Goal: Task Accomplishment & Management: Complete application form

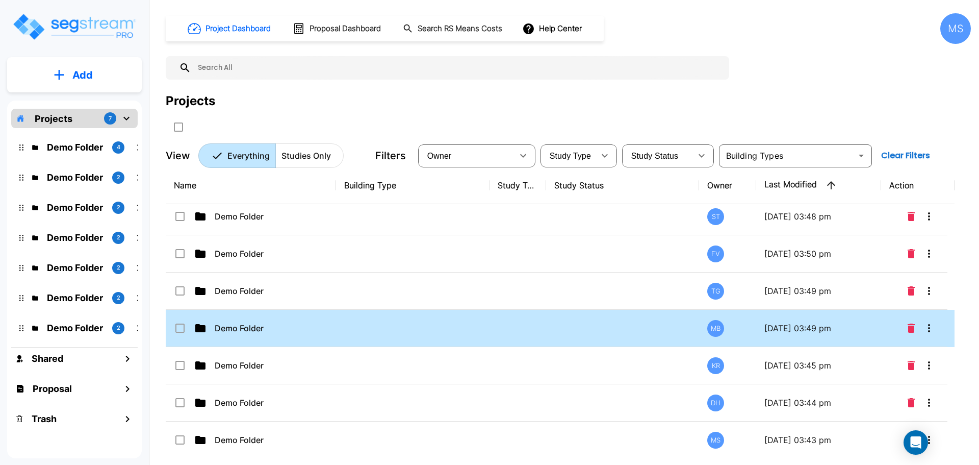
scroll to position [10, 0]
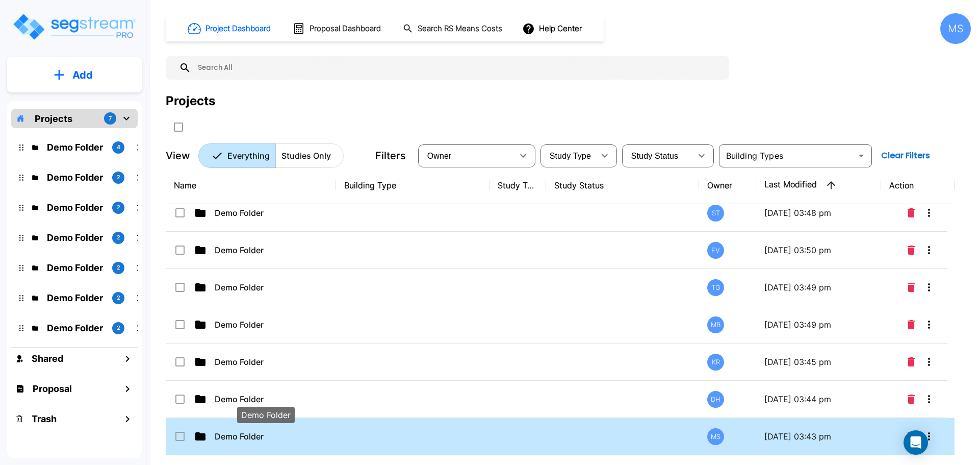
click at [238, 438] on p "Demo Folder" at bounding box center [266, 436] width 102 height 12
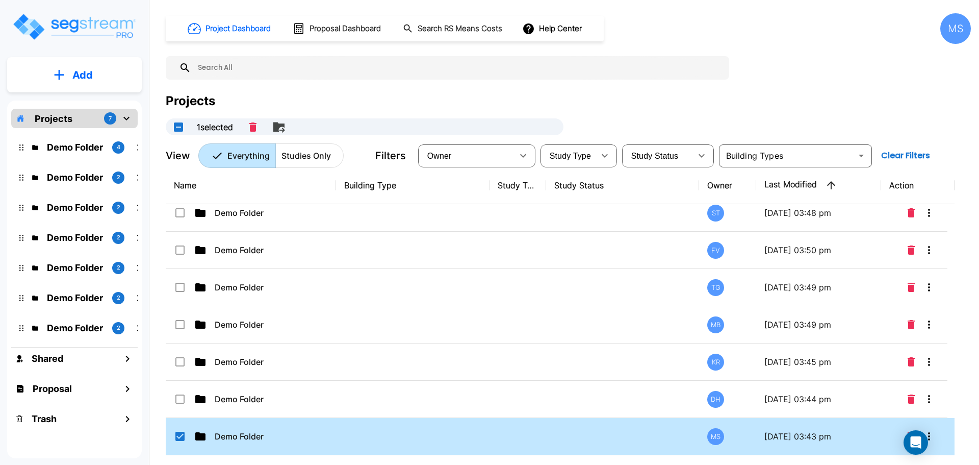
click at [199, 436] on icon at bounding box center [200, 436] width 10 height 8
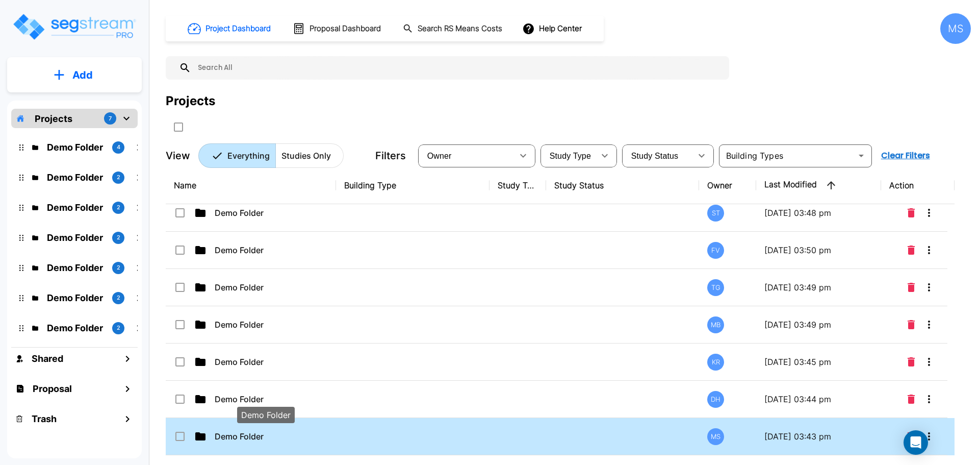
click at [226, 437] on p "Demo Folder" at bounding box center [266, 436] width 102 height 12
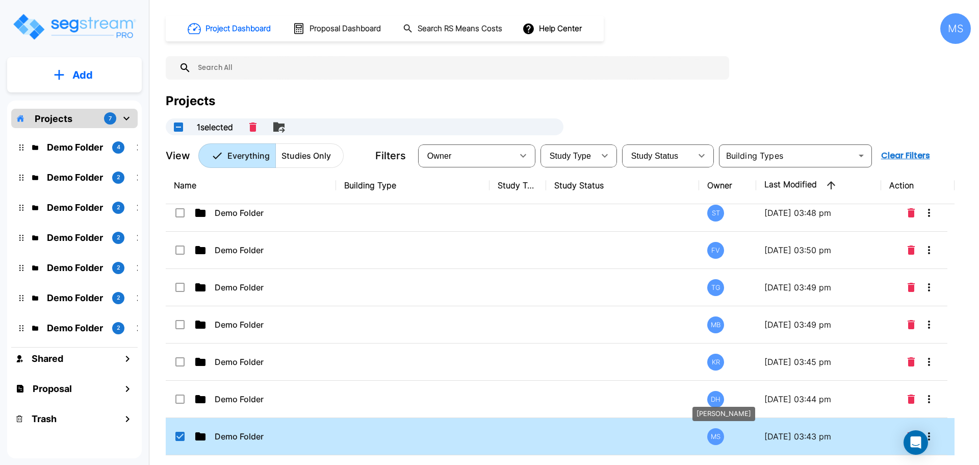
click at [714, 435] on div "MS" at bounding box center [716, 436] width 17 height 17
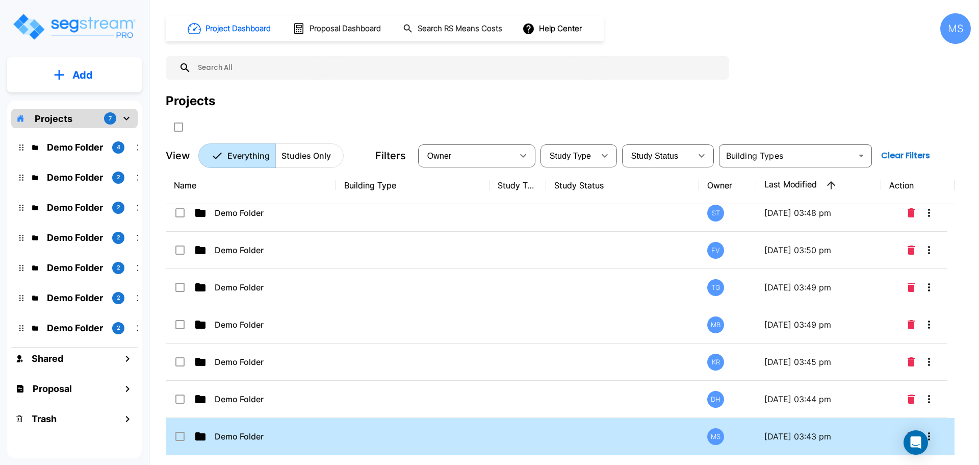
click at [786, 435] on p "09/23/2025 - 03:43 pm" at bounding box center [819, 436] width 109 height 12
checkbox input "true"
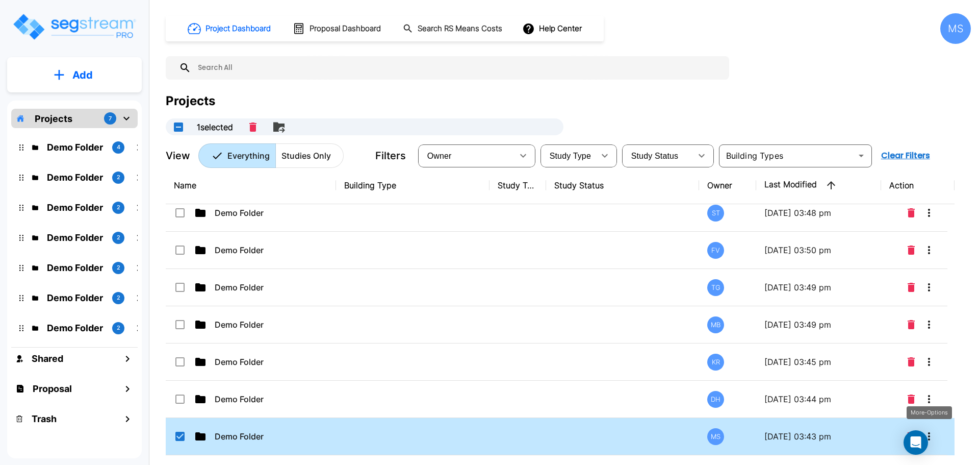
click at [786, 437] on icon "More-Options" at bounding box center [929, 436] width 12 height 12
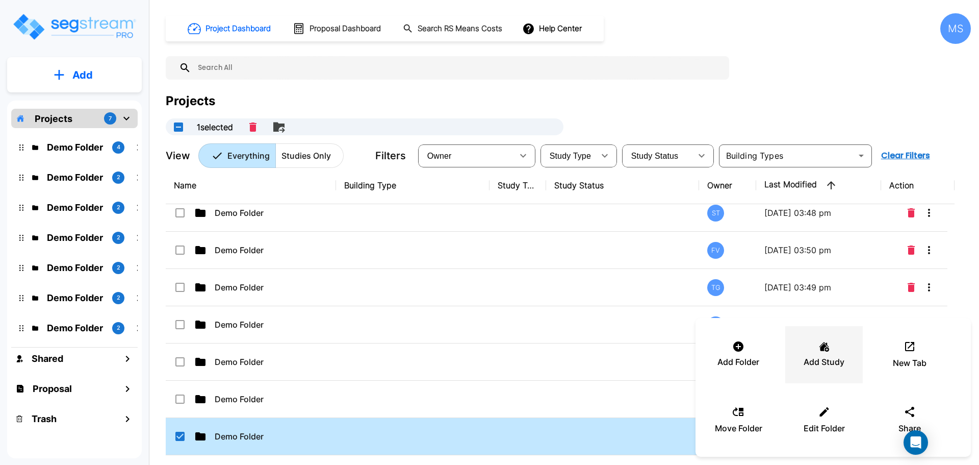
click at [786, 364] on p "Add Study" at bounding box center [824, 362] width 41 height 12
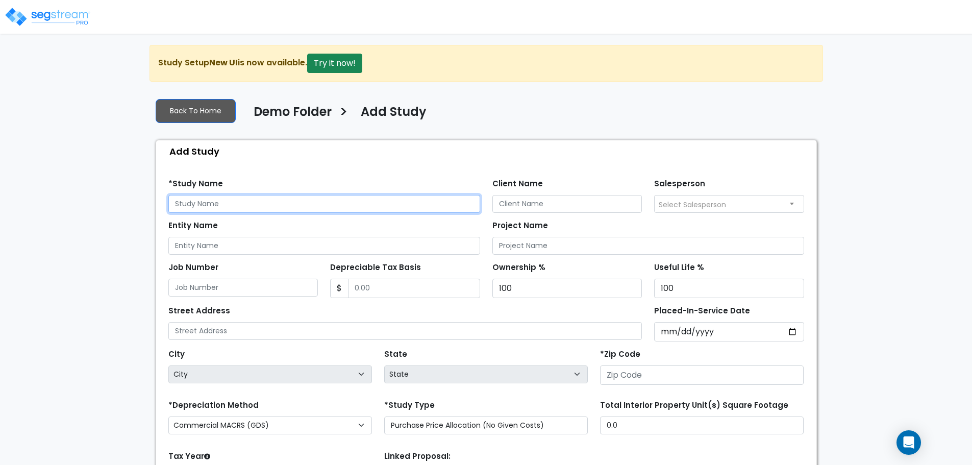
click at [252, 205] on input "text" at bounding box center [324, 204] width 312 height 18
type input "1992-60"
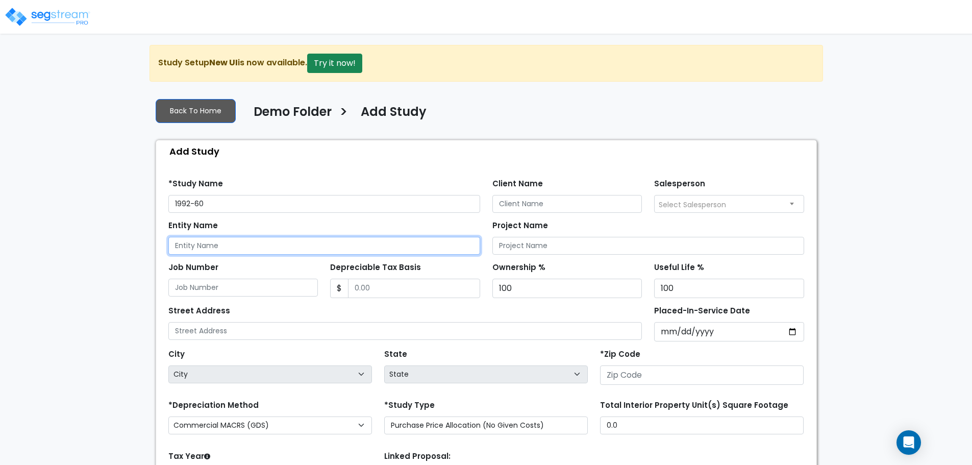
click at [233, 247] on input "Entity Name" at bounding box center [324, 246] width 312 height 18
type input "14611 Perdido Key Drive LLC"
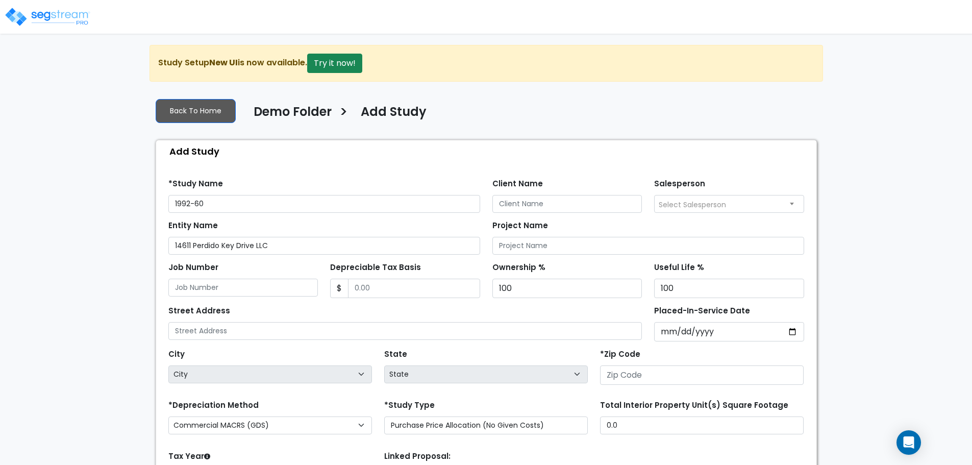
click at [343, 222] on div "Entity Name 14611 Perdido Key Drive LLC" at bounding box center [324, 236] width 312 height 37
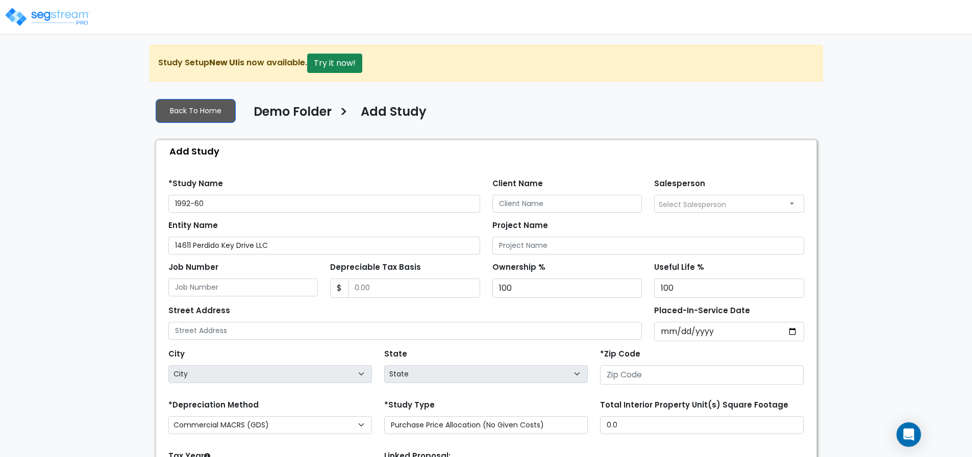
click at [744, 209] on span "Select Salesperson" at bounding box center [728, 203] width 149 height 16
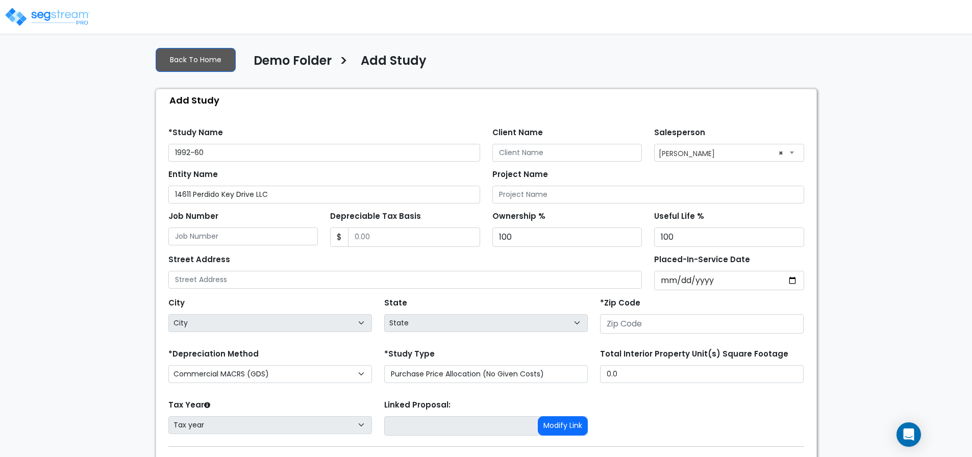
select select "266"
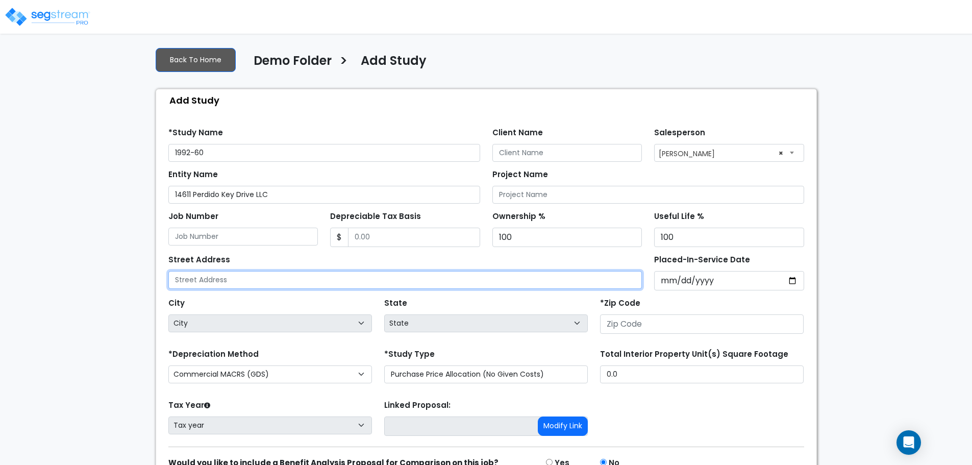
click at [214, 283] on input "text" at bounding box center [405, 280] width 474 height 18
click at [221, 284] on input "text" at bounding box center [405, 280] width 474 height 18
paste input "14611 Perdido Key Drive, Pensacola, FL 32507"
type input "14611 Perdido Key Drive, Pensacola, FL 32507"
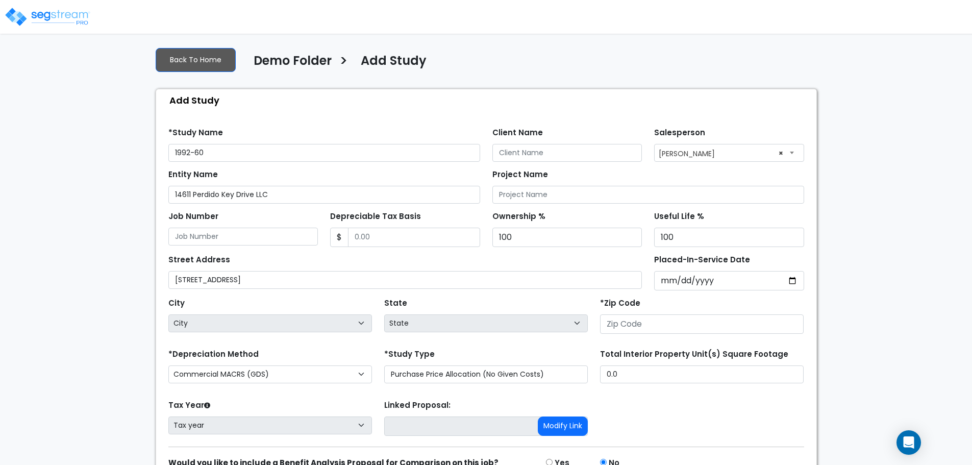
click at [258, 300] on div "City City" at bounding box center [270, 313] width 204 height 37
drag, startPoint x: 272, startPoint y: 195, endPoint x: 174, endPoint y: 195, distance: 97.9
click at [148, 199] on div "We are Building your Study. So please grab a coffee and let us do the heavy lif…" at bounding box center [486, 256] width 972 height 525
click at [221, 150] on input "1992-60" at bounding box center [324, 153] width 312 height 18
paste input "14611 Perdido Key Drive LLC"
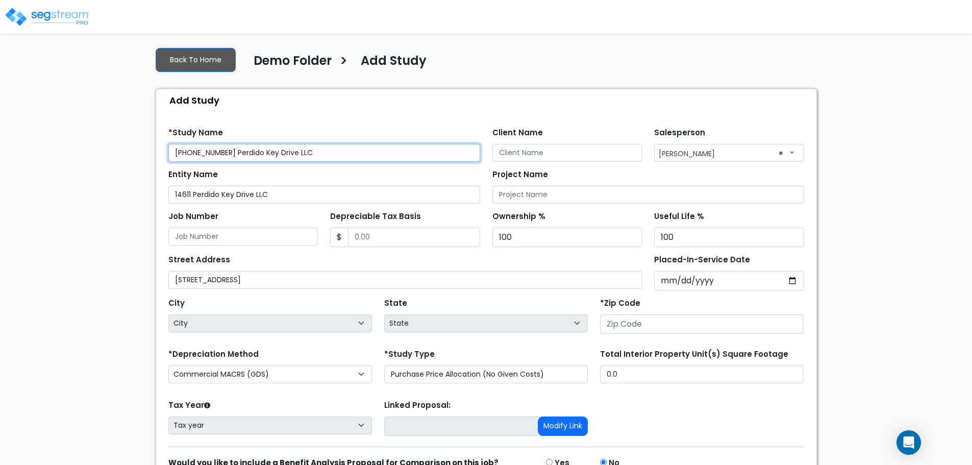
click at [317, 157] on input "[PHONE_NUMBER] Perdido Key Drive LLC" at bounding box center [324, 153] width 312 height 18
type input "[PHONE_NUMBER] Perdido Key Drive LLC"
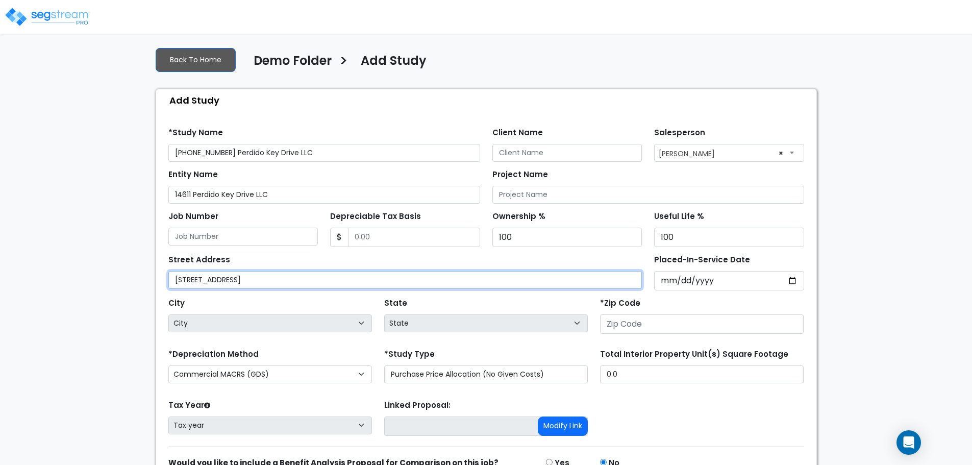
click at [222, 282] on input "14611 Perdido Key Drive, Pensacola, FL 32507" at bounding box center [405, 280] width 474 height 18
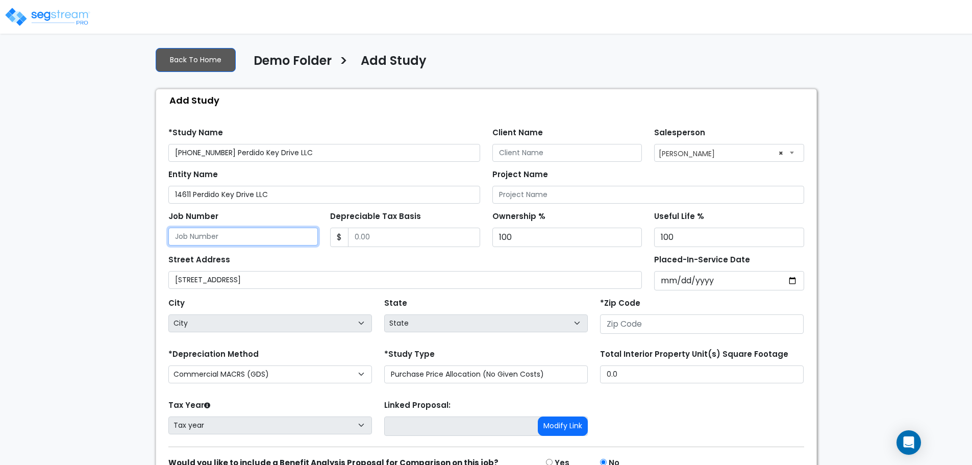
click at [226, 238] on input "Job Number" at bounding box center [243, 237] width 150 height 18
type input "1992-60"
click at [297, 102] on div "Add Study" at bounding box center [488, 100] width 655 height 22
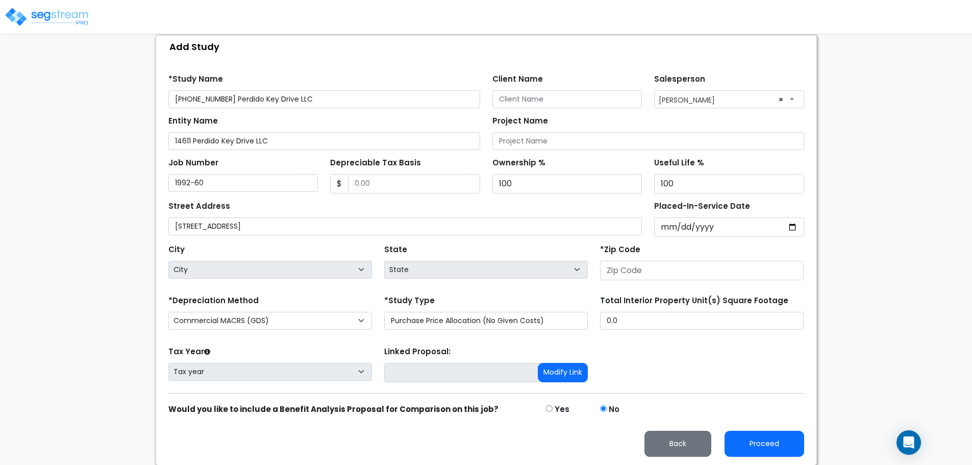
scroll to position [105, 0]
click at [444, 321] on select "Purchase Price Allocation (No Given Costs) New Construction / Reno / TI's (Give…" at bounding box center [486, 320] width 204 height 18
click at [384, 311] on select "Purchase Price Allocation (No Given Costs) New Construction / Reno / TI's (Give…" at bounding box center [486, 320] width 204 height 18
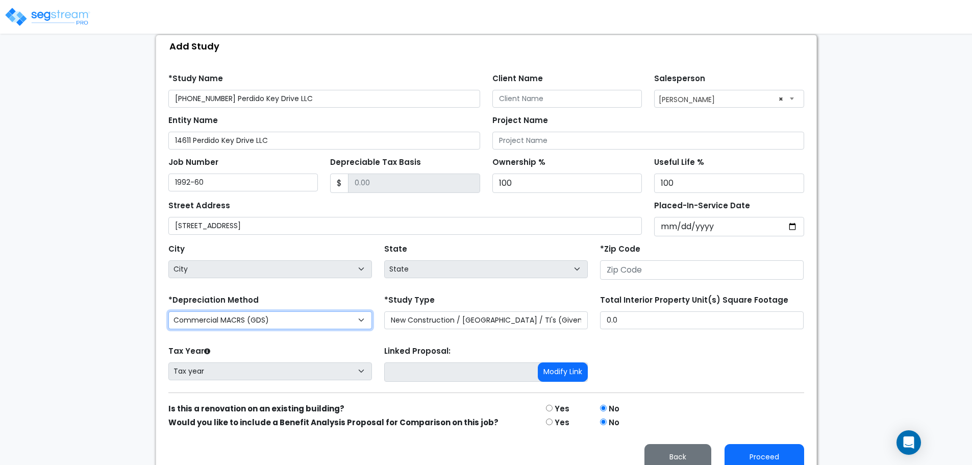
click at [315, 318] on select "Commercial MACRS (GDS) Commercial MACRS (ADS) Residential Rental MACRS (GDS) Fa…" at bounding box center [270, 320] width 204 height 18
click at [316, 317] on select "Commercial MACRS (GDS) Commercial MACRS (ADS) Residential Rental MACRS (GDS) Fa…" at bounding box center [270, 320] width 204 height 18
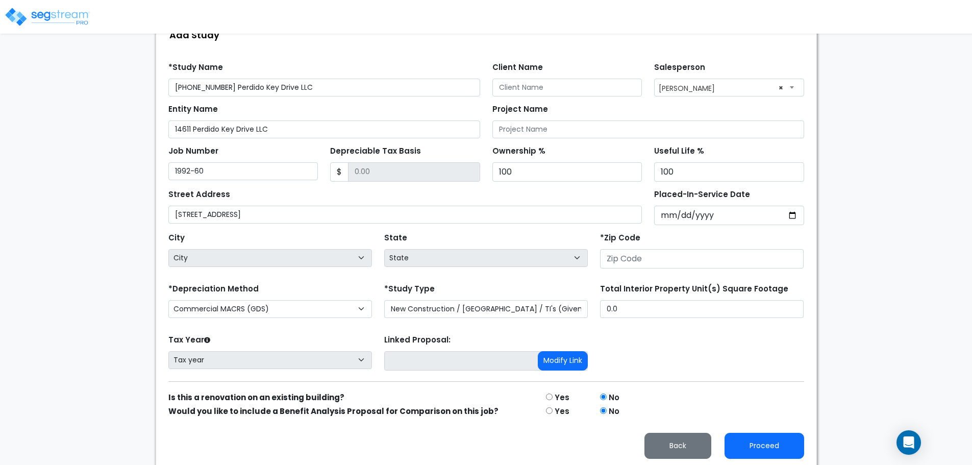
scroll to position [119, 0]
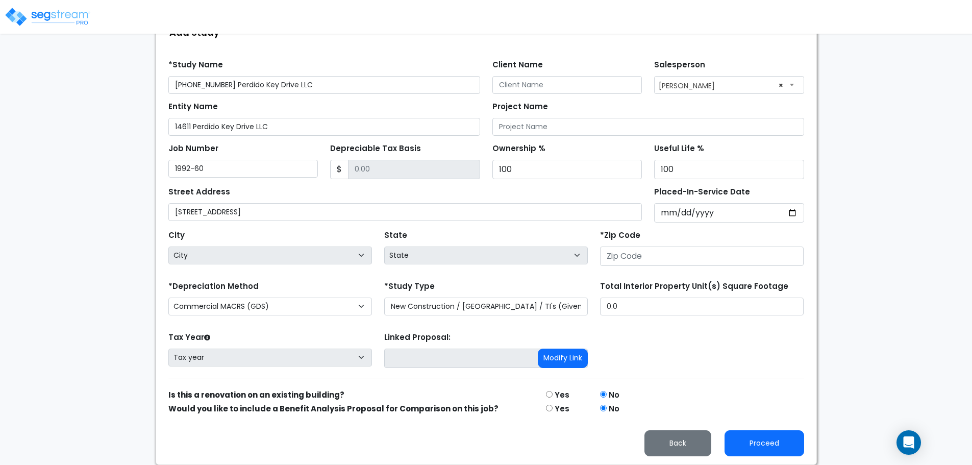
click at [724, 357] on div "Tax Year Please Enter The Placed In Service Date First. Tax year Prior Years De…" at bounding box center [486, 350] width 648 height 41
click at [396, 170] on input "Depreciable Tax Basis" at bounding box center [414, 169] width 132 height 19
drag, startPoint x: 392, startPoint y: 170, endPoint x: 373, endPoint y: 169, distance: 18.9
click at [373, 169] on input "Depreciable Tax Basis" at bounding box center [414, 169] width 132 height 19
click at [372, 169] on input "Depreciable Tax Basis" at bounding box center [414, 169] width 132 height 19
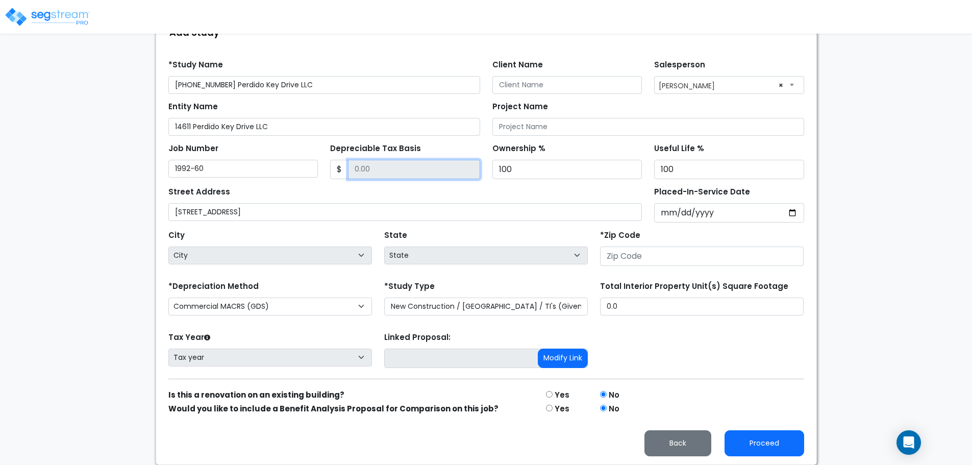
click at [366, 171] on input "Depreciable Tax Basis" at bounding box center [414, 169] width 132 height 19
click at [363, 191] on div "Street Address 14611 Perdido Key Drive, Pensacola, FL 32507" at bounding box center [405, 202] width 474 height 37
click at [355, 171] on input "Depreciable Tax Basis" at bounding box center [414, 169] width 132 height 19
click at [342, 170] on span "$" at bounding box center [339, 169] width 18 height 19
click at [354, 169] on input "Depreciable Tax Basis" at bounding box center [414, 169] width 132 height 19
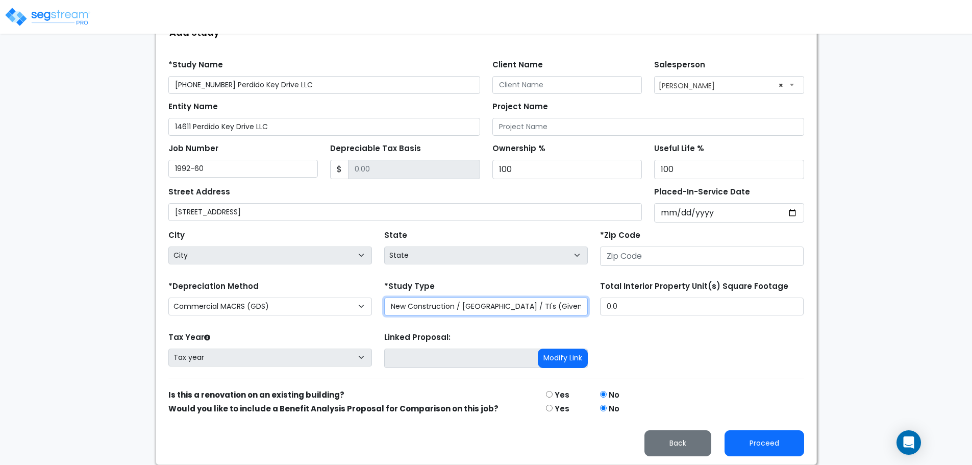
click at [452, 309] on select "Purchase Price Allocation (No Given Costs) New Construction / Reno / TI's (Give…" at bounding box center [486, 306] width 204 height 18
select select "PPA"
click at [384, 311] on select "Purchase Price Allocation (No Given Costs) New Construction / Reno / TI's (Give…" at bounding box center [486, 306] width 204 height 18
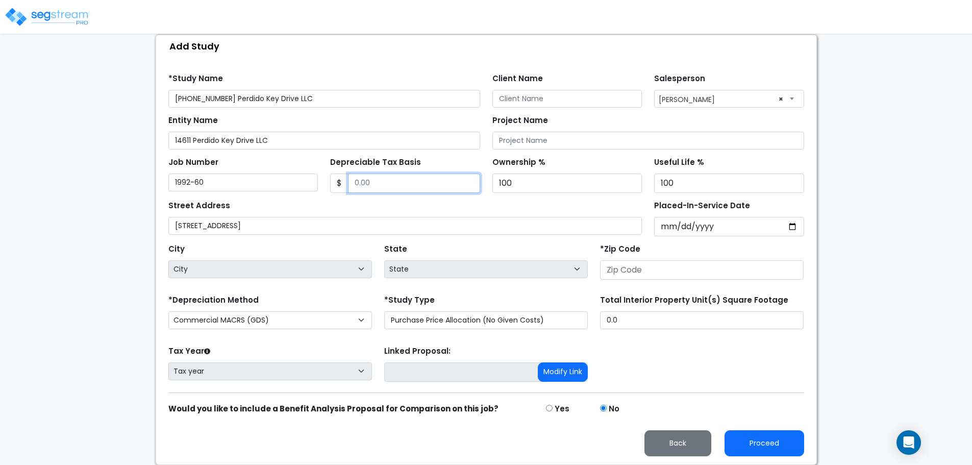
click at [372, 183] on input "Depreciable Tax Basis" at bounding box center [414, 182] width 132 height 19
type input "2,794,487"
drag, startPoint x: 387, startPoint y: 185, endPoint x: 351, endPoint y: 184, distance: 35.2
click at [351, 184] on input "2,794,487" at bounding box center [414, 182] width 132 height 19
paste input "text"
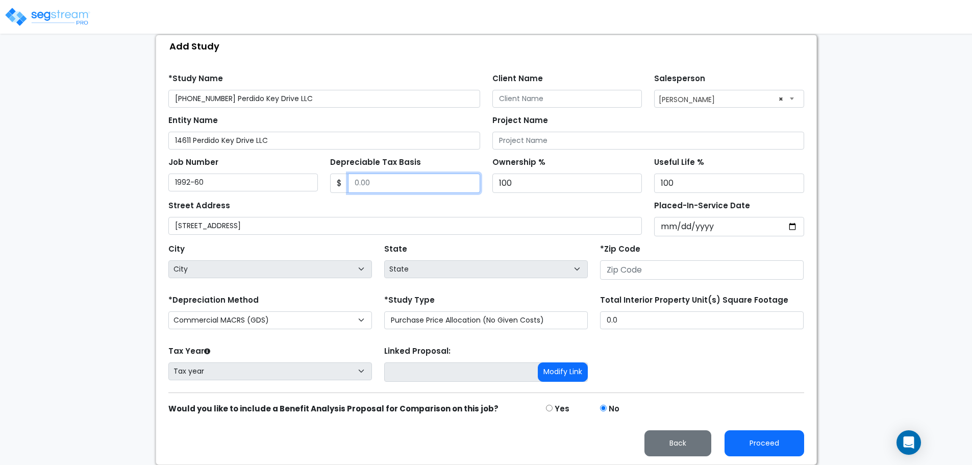
click at [377, 184] on input "Depreciable Tax Basis" at bounding box center [414, 182] width 132 height 19
paste input "text"
click at [375, 211] on div "Street Address 14611 Perdido Key Drive, Pensacola, FL 32507" at bounding box center [405, 216] width 474 height 37
click at [375, 183] on input "Depreciable Tax Basis" at bounding box center [414, 182] width 132 height 19
paste input "text"
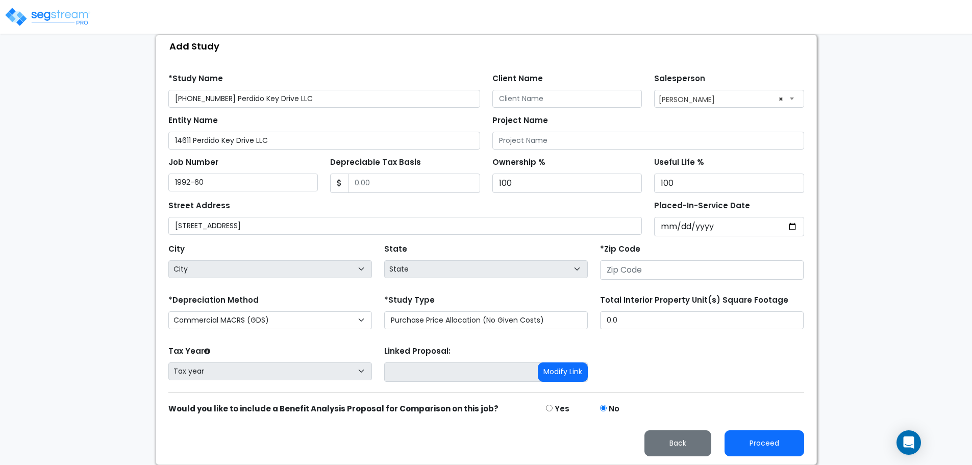
click at [412, 245] on div "State State National Average AB AK AL AR AZ BC CA CO CT DC DE FL GA HI" at bounding box center [486, 261] width 216 height 41
click at [376, 183] on input "Depreciable Tax Basis" at bounding box center [414, 182] width 132 height 19
type input "2,794,486.64"
click at [440, 201] on div "Street Address 14611 Perdido Key Drive, Pensacola, FL 32507" at bounding box center [405, 216] width 474 height 37
click at [335, 339] on form "*Study Name 1992-60 14611 Perdido Key Drive LLC Client Name Salesperson Select …" at bounding box center [486, 261] width 636 height 390
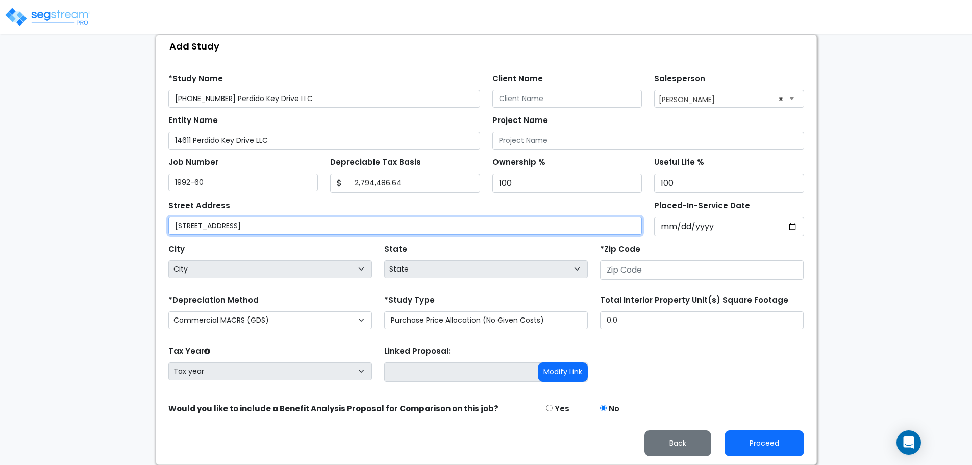
click at [331, 224] on input "14611 Perdido Key Drive, Pensacola, FL 32507" at bounding box center [405, 226] width 474 height 18
click at [336, 224] on input "14611 Perdido Key Drive, Pensacola, FL 32507" at bounding box center [405, 226] width 474 height 18
drag, startPoint x: 336, startPoint y: 224, endPoint x: 265, endPoint y: 225, distance: 70.9
click at [265, 225] on input "14611 Perdido Key Drive, Pensacola, FL 32507" at bounding box center [405, 226] width 474 height 18
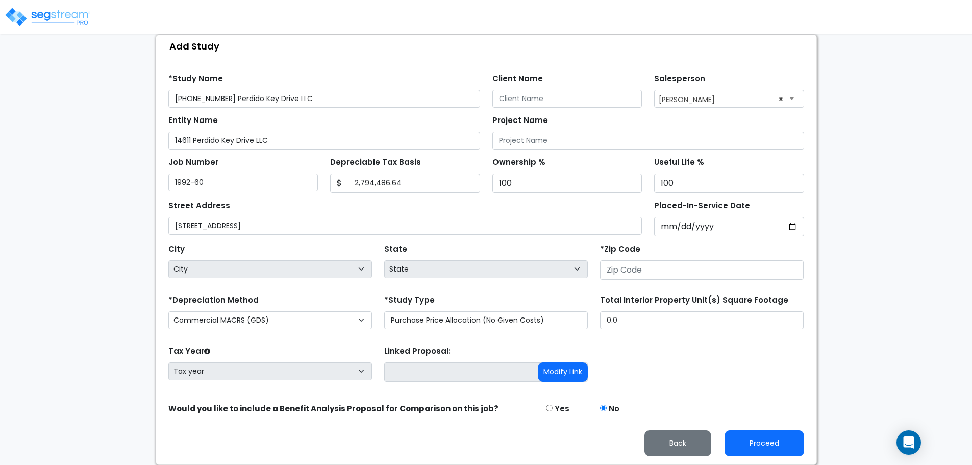
click at [282, 248] on div "City City" at bounding box center [270, 259] width 204 height 37
click at [539, 65] on div "Find these errors below in the Study Setup: *Study Name 1992-60 14611 Perdido K…" at bounding box center [486, 260] width 660 height 407
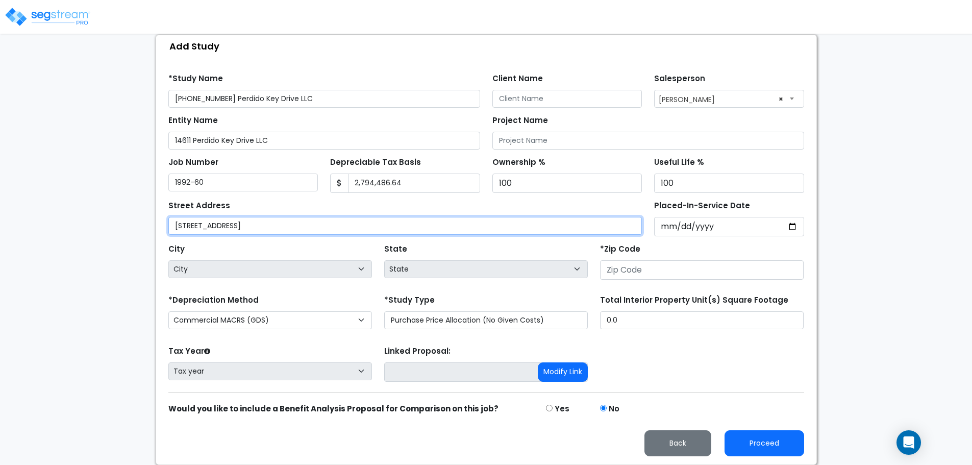
click at [319, 226] on input "14611 Perdido Key Drive" at bounding box center [405, 226] width 474 height 18
paste input "Pensacola, FL 32507"
click at [254, 229] on input "14611 Perdido Key DrivePensacola, FL 32507" at bounding box center [405, 226] width 474 height 18
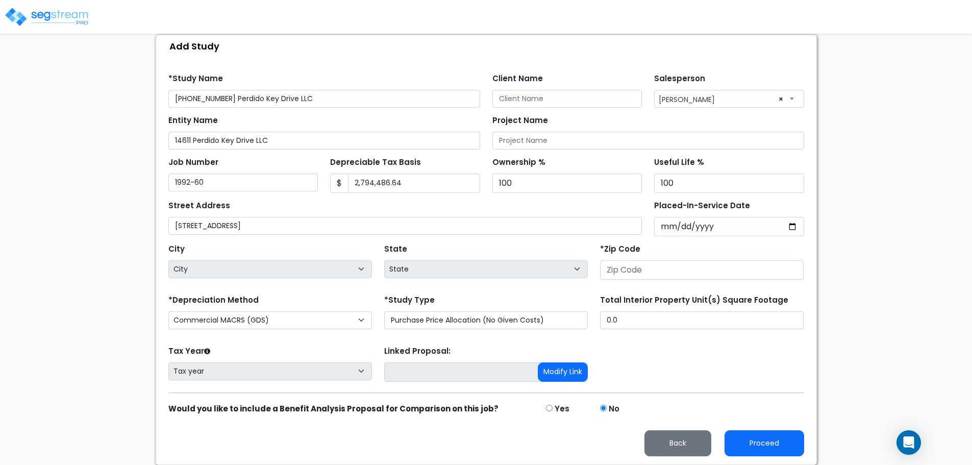
click at [275, 251] on div "City City" at bounding box center [270, 259] width 204 height 37
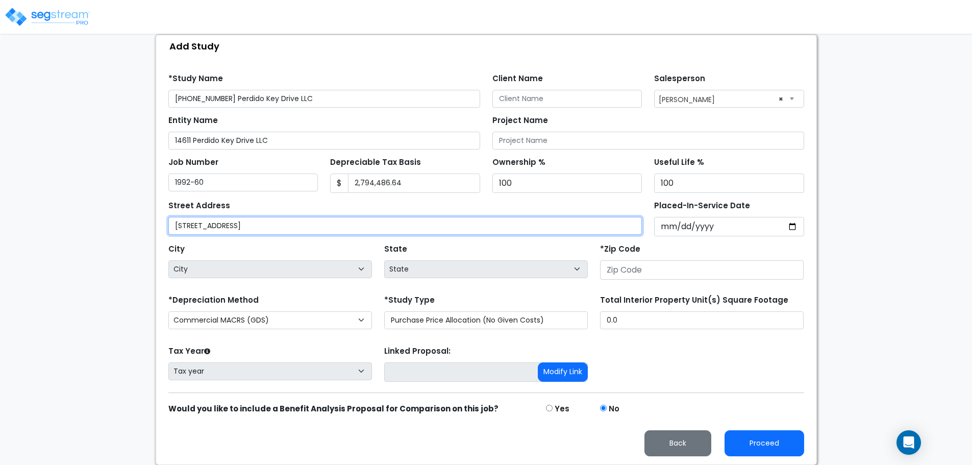
click at [256, 228] on input "14611 Perdido Key Drive,Pensacola, FL 32507" at bounding box center [405, 226] width 474 height 18
type input "14611 Perdido Key Drive, Pensacola, FL 32507"
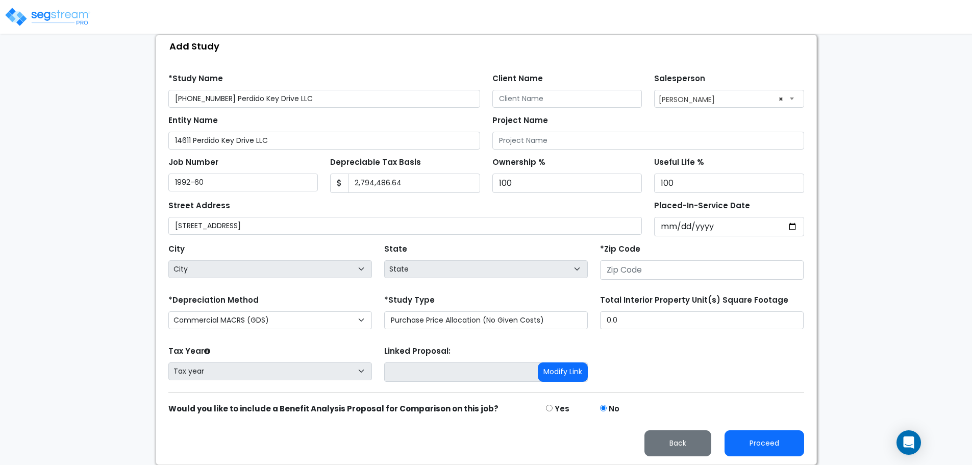
click at [276, 244] on div "City City" at bounding box center [270, 259] width 204 height 37
click at [617, 267] on input "number" at bounding box center [702, 269] width 204 height 19
type input "32"
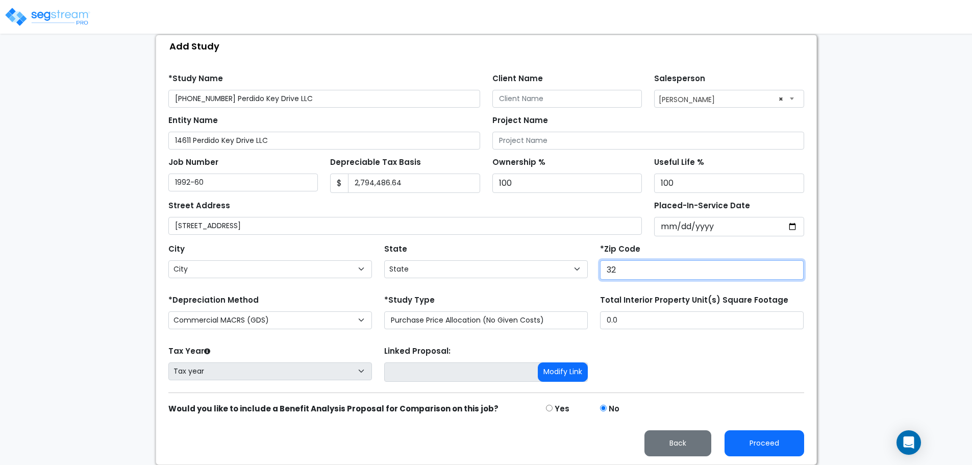
select select "FL"
type input "32507"
click at [532, 294] on div "*Study Type Purchase Price Allocation (No Given Costs) New Construction / Reno …" at bounding box center [486, 310] width 204 height 37
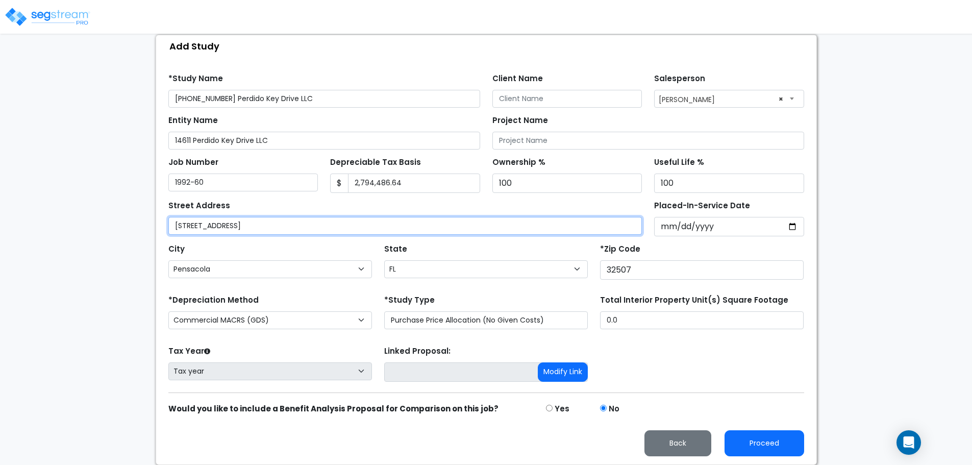
click at [343, 220] on input "14611 Perdido Key Drive, Pensacola, FL 32507" at bounding box center [405, 226] width 474 height 18
type input "14611 Perdido Key Drive"
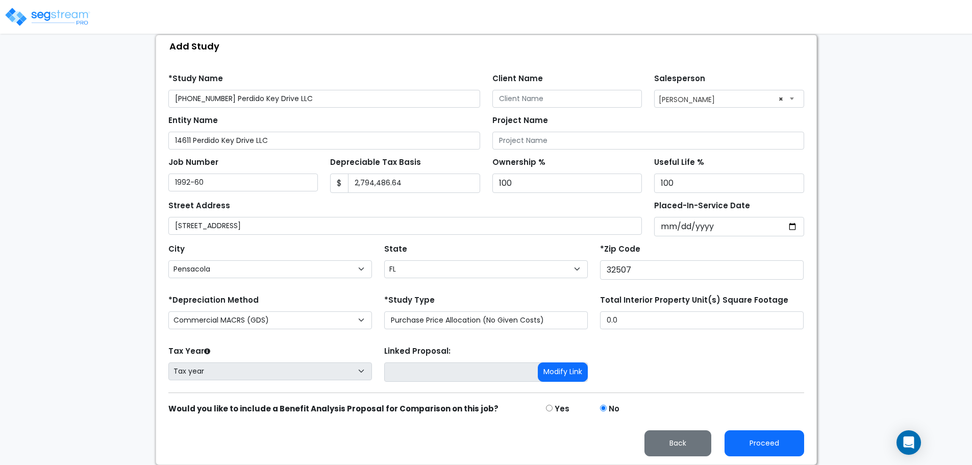
click at [354, 245] on div "City City Alachua Alford Altamonte Springs Altha Altoona Alturas Alva Anna Mari…" at bounding box center [270, 259] width 204 height 37
click at [715, 225] on input "Placed-In-Service Date" at bounding box center [729, 226] width 150 height 19
click at [792, 225] on input "Placed-In-Service Date" at bounding box center [729, 226] width 150 height 19
click at [745, 228] on input "Placed-In-Service Date" at bounding box center [729, 226] width 150 height 19
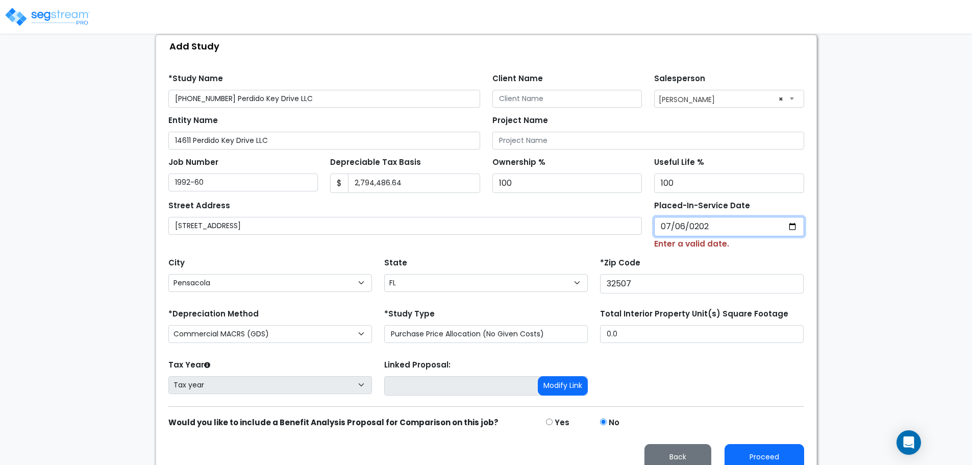
type input "2024-07-06"
select select "2024"
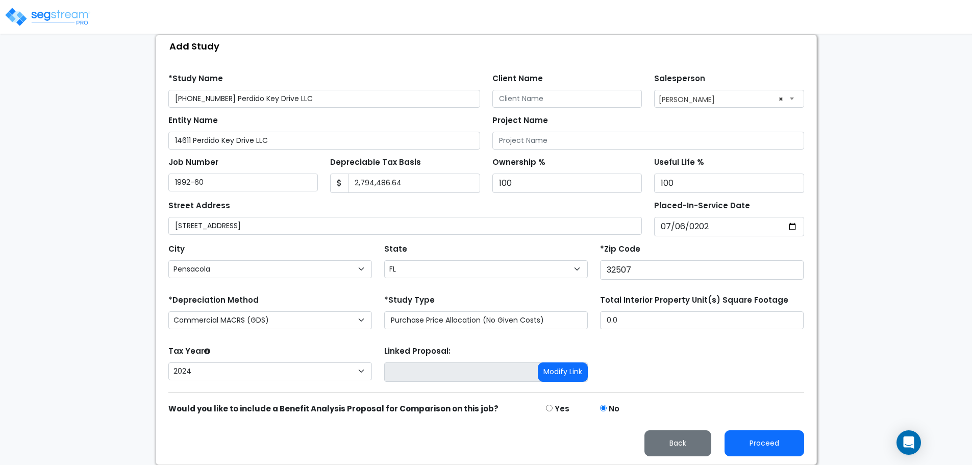
click at [677, 357] on div "Tax Year Please Enter The Placed In Service Date First. 2026 2025 2024 Prior Ye…" at bounding box center [486, 363] width 648 height 41
click at [359, 375] on select "2026 2025 2024" at bounding box center [270, 371] width 204 height 18
click at [709, 371] on div "Tax Year Please Enter The Placed In Service Date First. 2026 2025 2024 Prior Ye…" at bounding box center [486, 363] width 648 height 41
drag, startPoint x: 634, startPoint y: 323, endPoint x: 585, endPoint y: 316, distance: 49.5
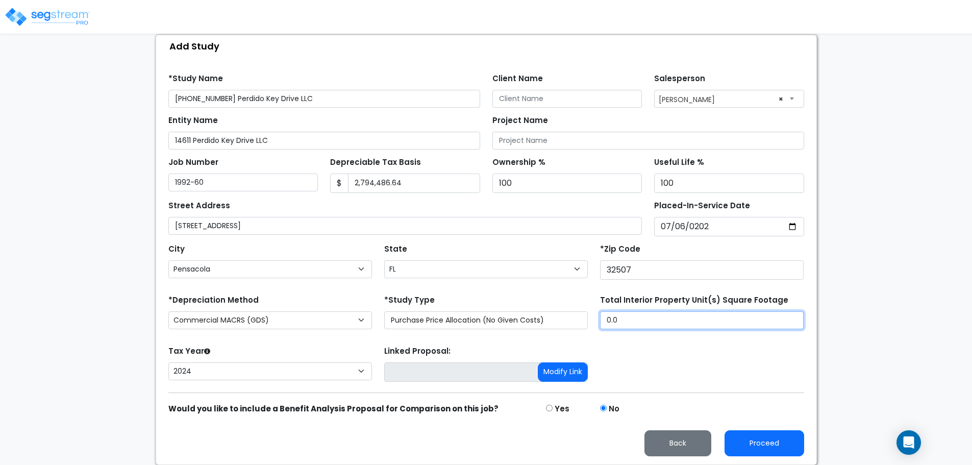
click at [585, 316] on div "*Depreciation Method Commercial MACRS (GDS) Commercial MACRS (ADS) Residential …" at bounding box center [486, 312] width 648 height 41
click at [627, 323] on input "0.0" at bounding box center [702, 320] width 204 height 18
drag, startPoint x: 626, startPoint y: 323, endPoint x: 597, endPoint y: 322, distance: 28.6
click at [597, 322] on div "Total Interior Property Unit(s) Square Footage 0.0" at bounding box center [702, 312] width 216 height 41
type input "5,128"
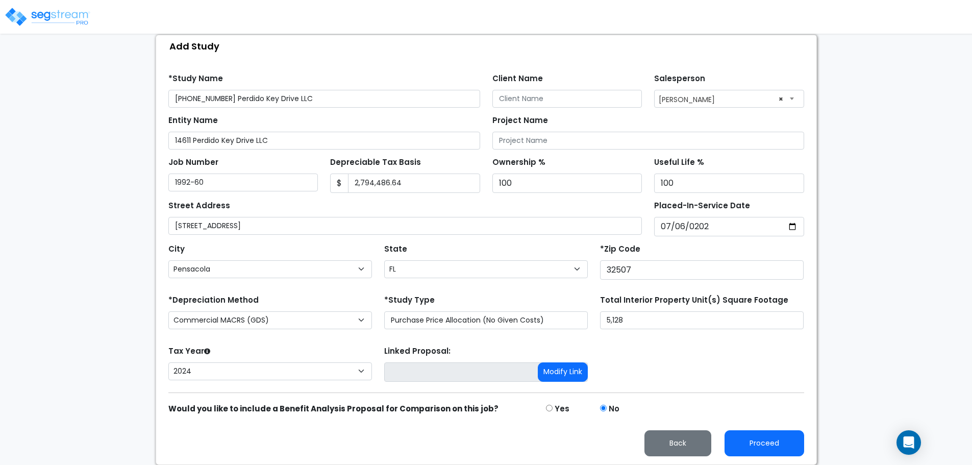
click at [631, 358] on div "Tax Year Please Enter The Placed In Service Date First. 2026 2025 2024 Prior Ye…" at bounding box center [486, 363] width 648 height 41
click at [762, 447] on button "Proceed" at bounding box center [764, 443] width 80 height 26
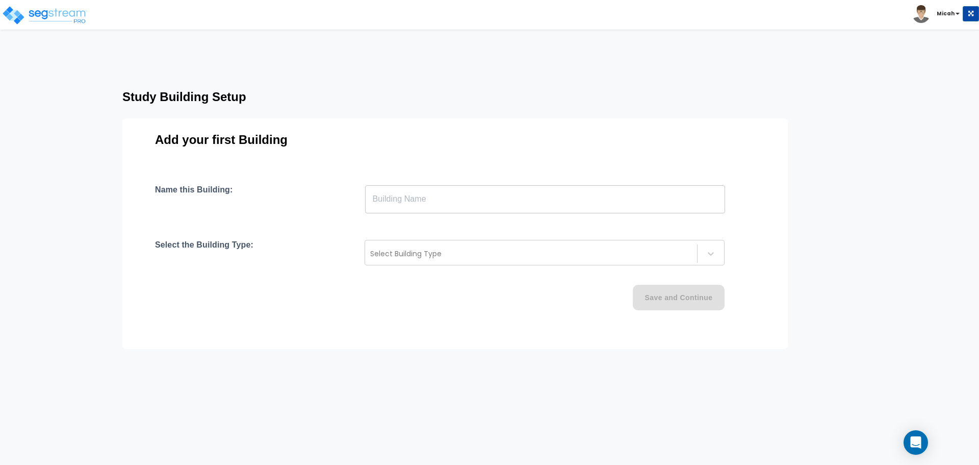
click at [415, 198] on input "text" at bounding box center [545, 199] width 360 height 29
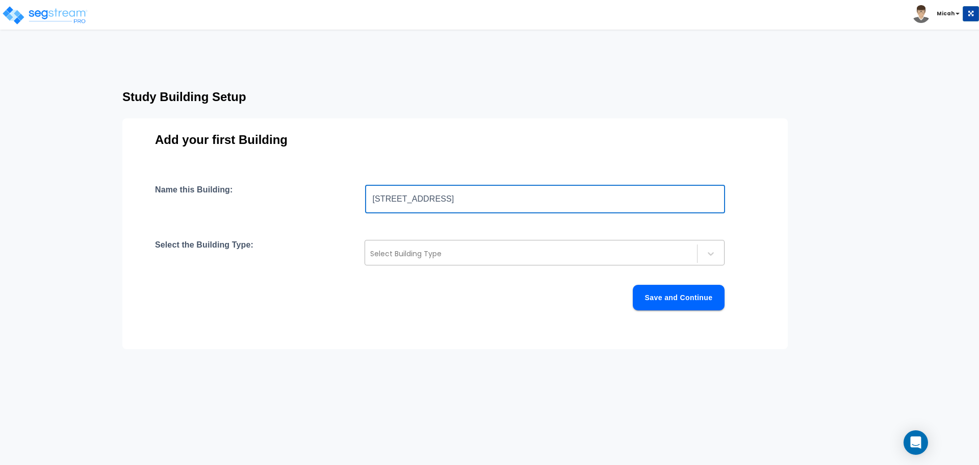
type input "14611 Perdido Key Drive"
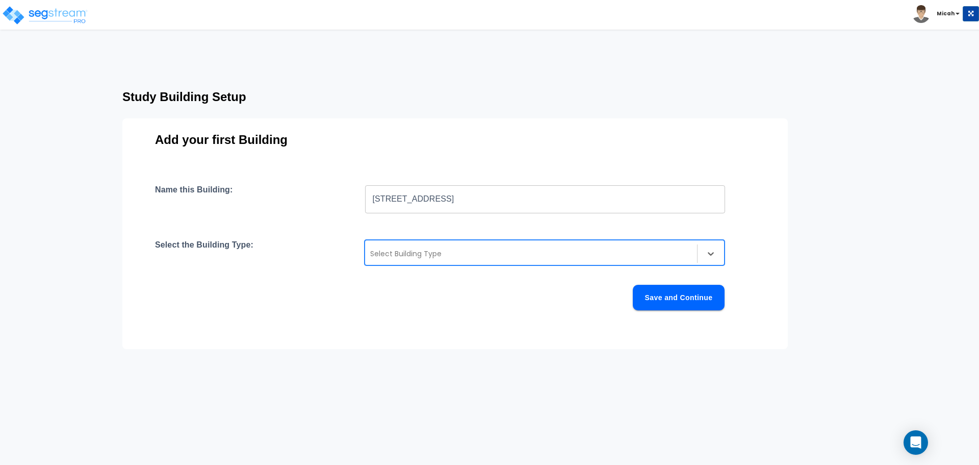
click at [391, 257] on div at bounding box center [531, 253] width 322 height 12
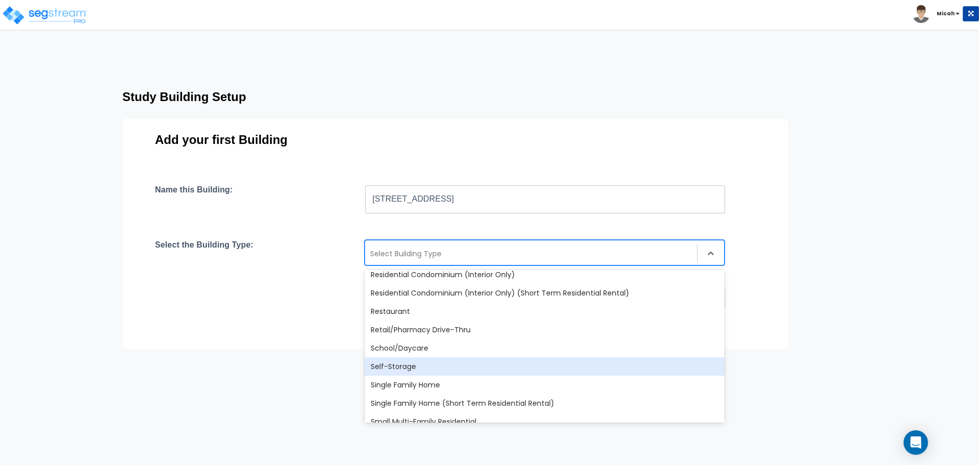
scroll to position [828, 0]
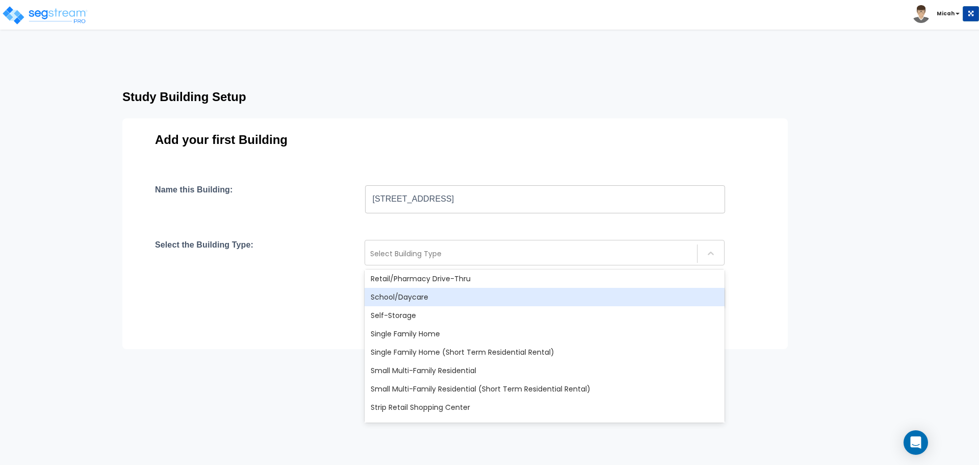
click at [478, 126] on div "Add your first Building Name this Building: 14611 Perdido Key Drive ​ Select th…" at bounding box center [455, 233] width 666 height 231
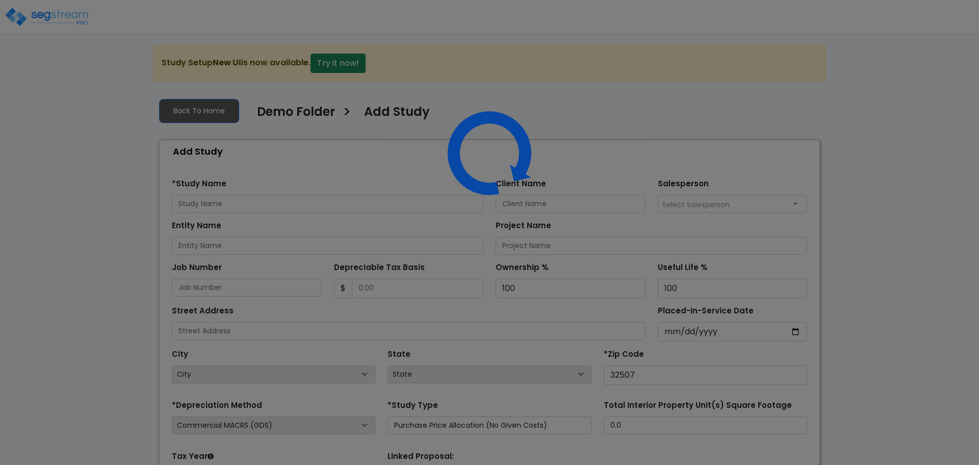
select select "266"
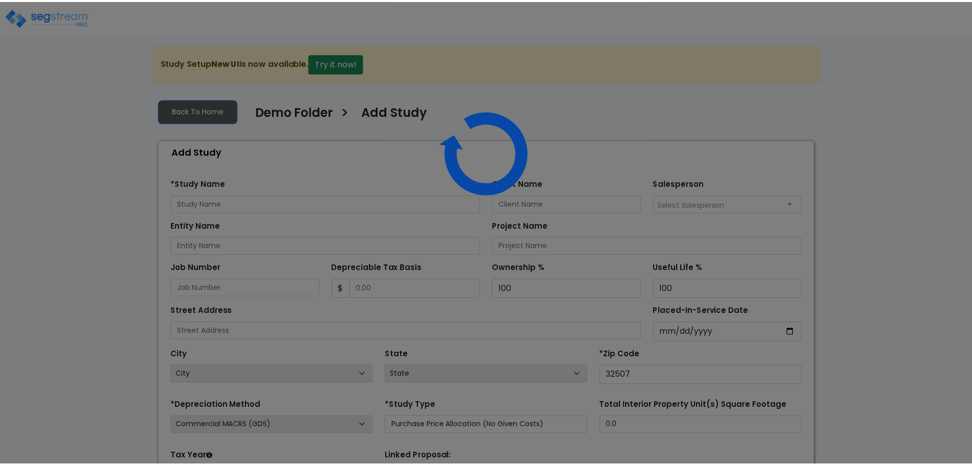
scroll to position [98, 0]
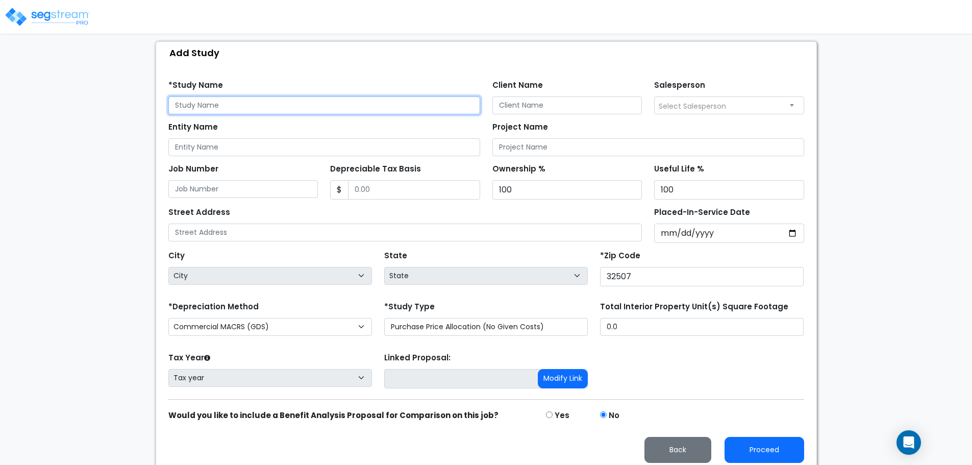
click at [219, 104] on input "text" at bounding box center [324, 105] width 312 height 18
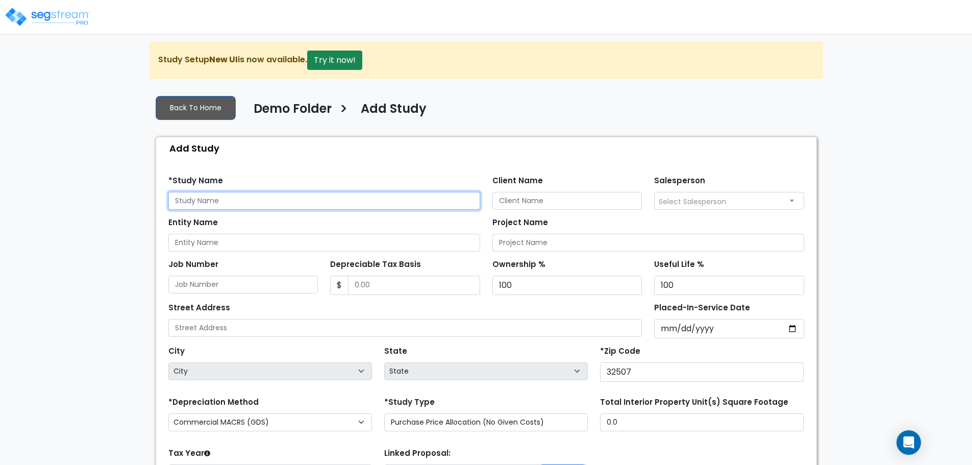
scroll to position [54, 0]
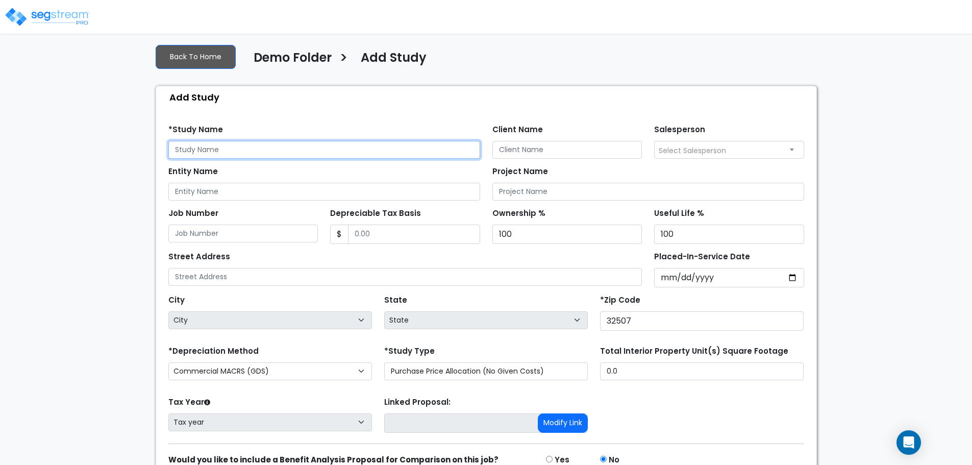
click at [239, 151] on input "text" at bounding box center [324, 150] width 312 height 18
type input "2232-85 Le Rivage Apartments, LLC"
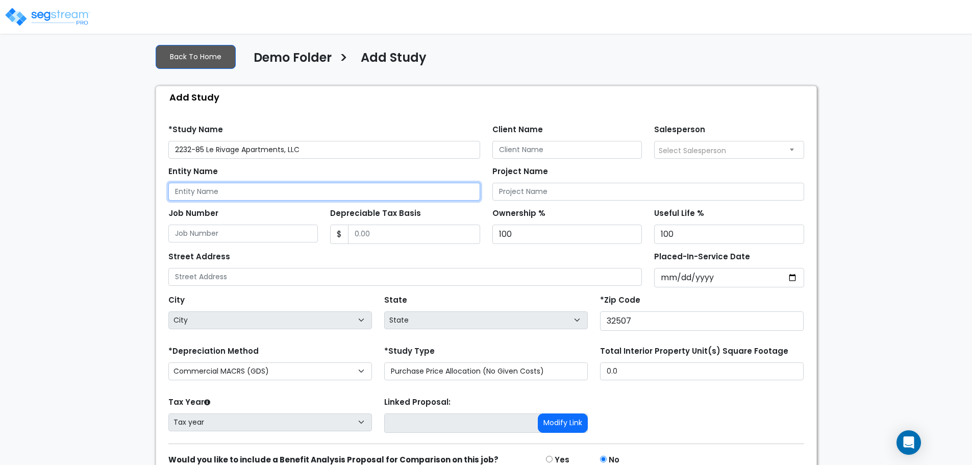
click at [251, 192] on input "Entity Name" at bounding box center [324, 192] width 312 height 18
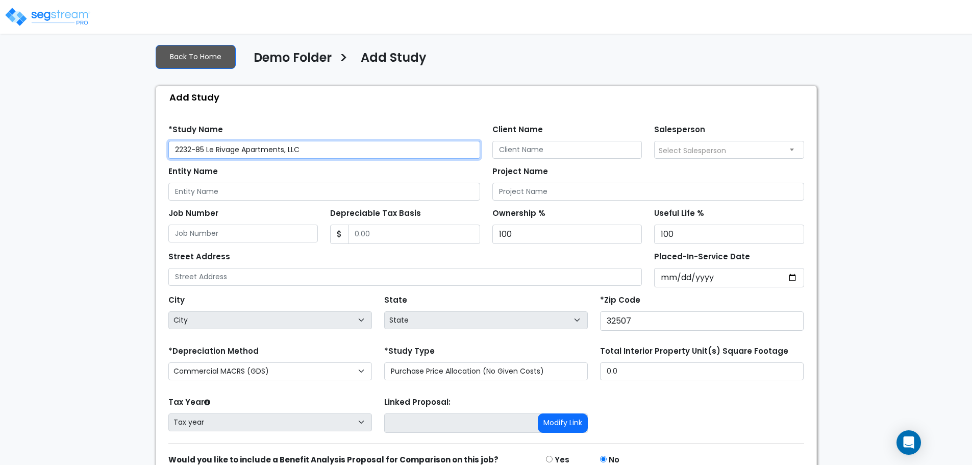
drag, startPoint x: 307, startPoint y: 149, endPoint x: 207, endPoint y: 150, distance: 100.0
click at [207, 150] on input "2232-85 Le Rivage Apartments, LLC" at bounding box center [324, 150] width 312 height 18
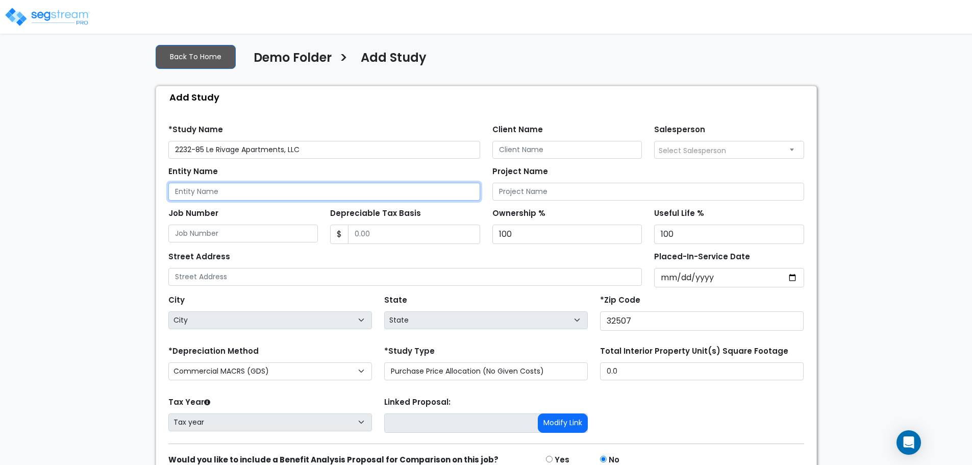
click at [223, 188] on input "Entity Name" at bounding box center [324, 192] width 312 height 18
paste input "Le Rivage Apartments, LLC"
type input "Le Rivage Apartments, LLC"
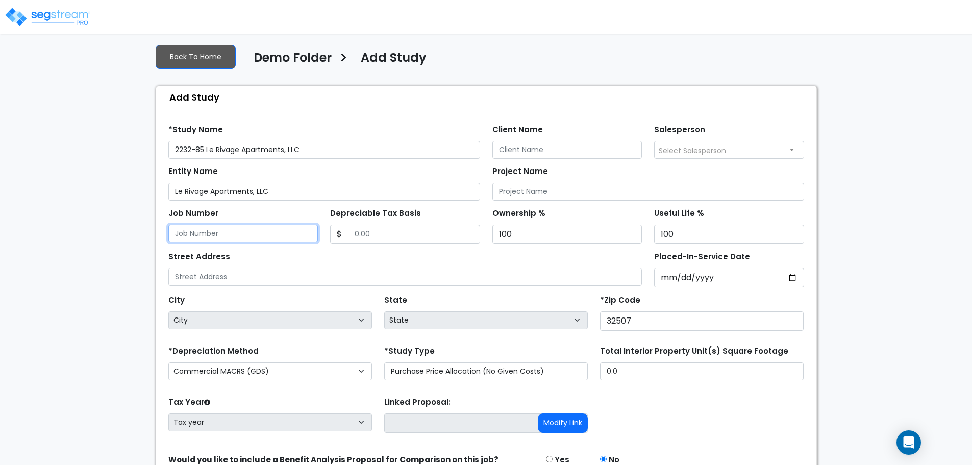
click at [250, 234] on input "Job Number" at bounding box center [243, 233] width 150 height 18
type input "2232-85"
click at [377, 235] on input "Depreciable Tax Basis" at bounding box center [414, 233] width 132 height 19
type input "31,919,897"
click at [413, 253] on div "Street Address" at bounding box center [405, 267] width 474 height 37
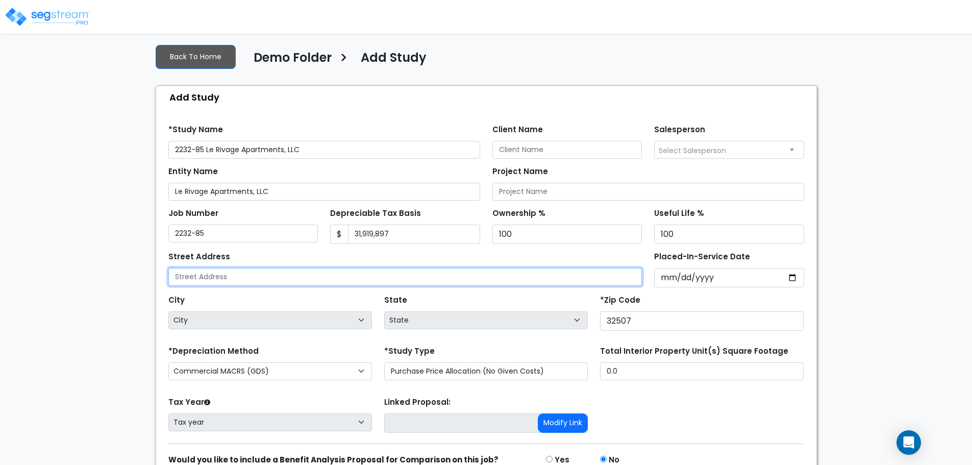
click at [315, 279] on input "text" at bounding box center [405, 277] width 474 height 18
type input "2020 Valley View Circle"
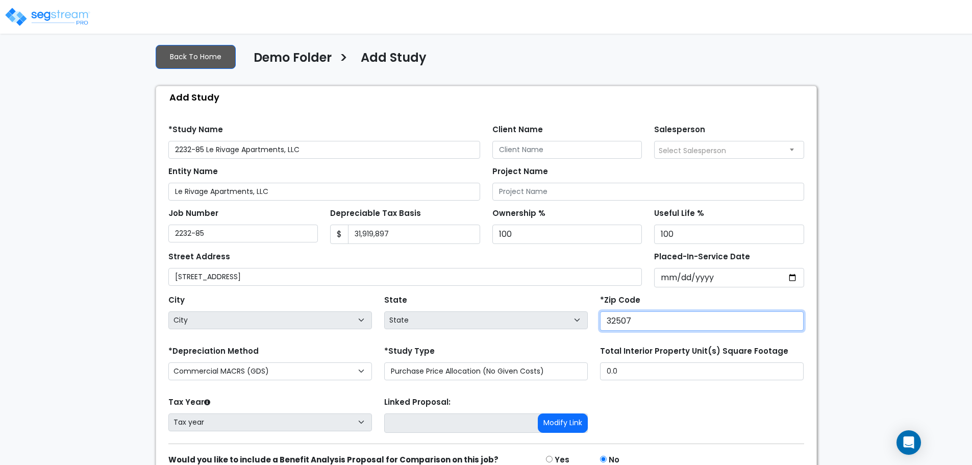
click at [644, 322] on input "32507" at bounding box center [702, 320] width 204 height 19
drag, startPoint x: 639, startPoint y: 322, endPoint x: 602, endPoint y: 321, distance: 36.8
click at [602, 321] on input "32507" at bounding box center [702, 320] width 204 height 19
type input "7"
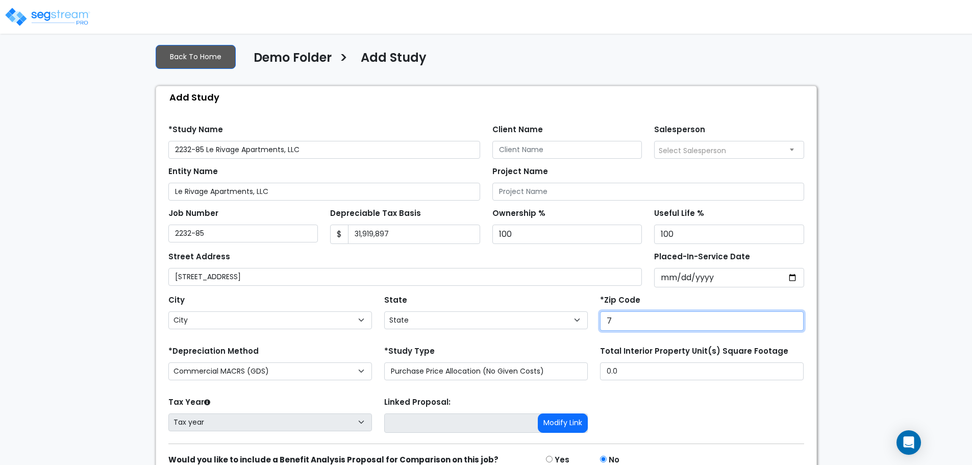
select select "LA"
type input "71111"
click at [560, 345] on div "*Study Type Purchase Price Allocation (No Given Costs) New Construction / Reno …" at bounding box center [486, 361] width 204 height 37
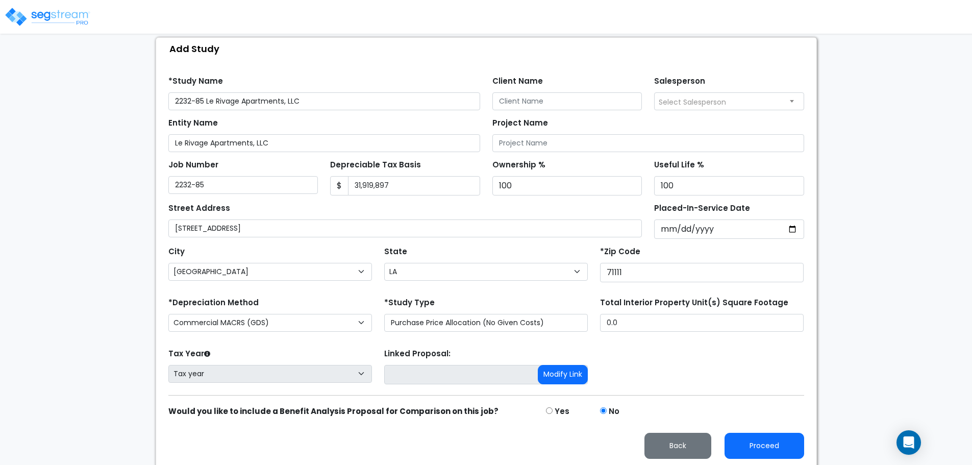
scroll to position [105, 0]
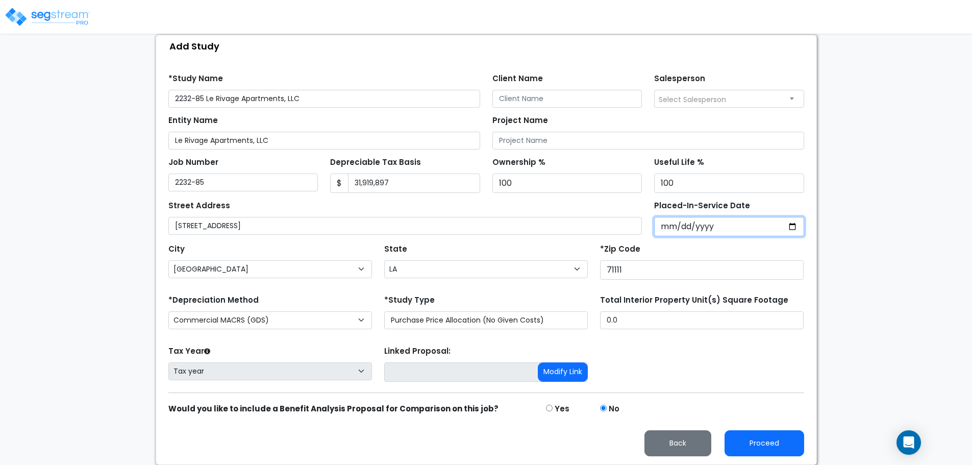
click at [708, 223] on input "2024-07-06" at bounding box center [729, 226] width 150 height 19
click at [714, 224] on input "2024-07-06" at bounding box center [729, 226] width 150 height 19
click at [707, 229] on input "2024-07-06" at bounding box center [729, 226] width 150 height 19
click at [708, 228] on input "2024-07-06" at bounding box center [729, 226] width 150 height 19
click at [795, 228] on input "2024-07-06" at bounding box center [729, 226] width 150 height 19
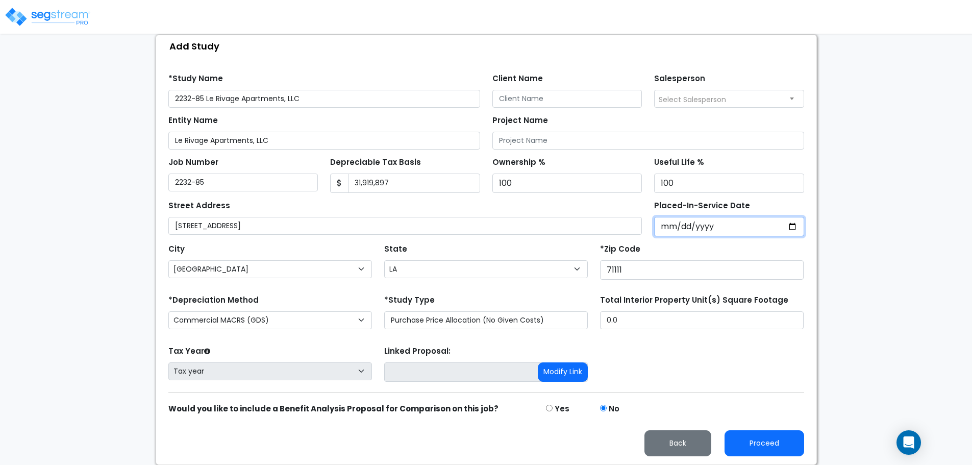
drag, startPoint x: 743, startPoint y: 235, endPoint x: 733, endPoint y: 234, distance: 10.2
click at [742, 235] on input "2024-07-06" at bounding box center [729, 226] width 150 height 19
type input "2024-09-06"
select select "2024"
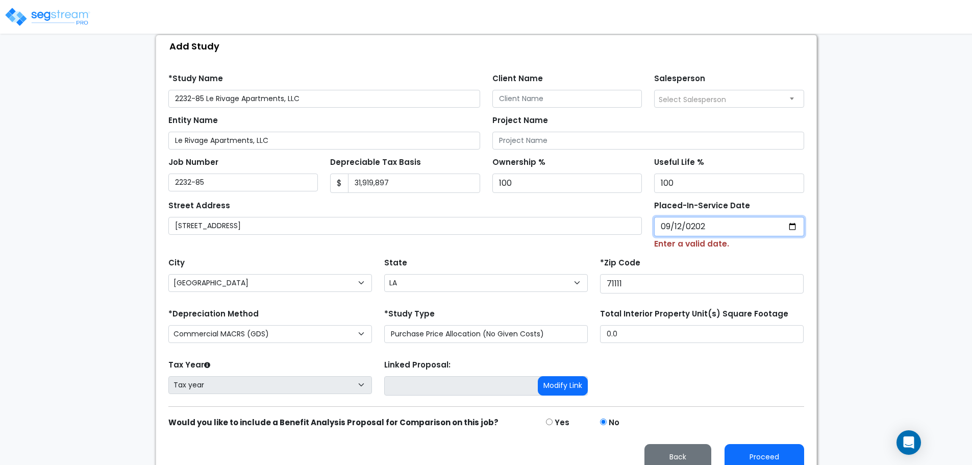
type input "2024-09-12"
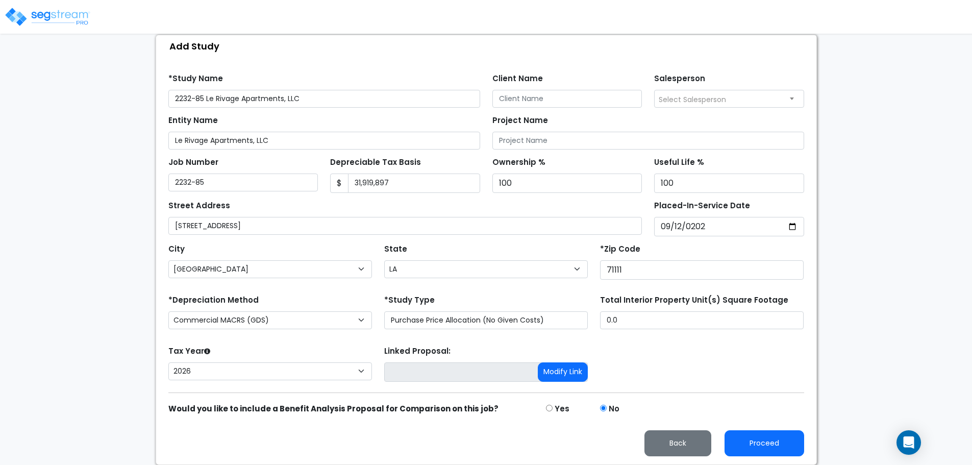
click at [775, 373] on div "Tax Year Please Enter The Placed In Service Date First. 2026 2025 2024 Prior Ye…" at bounding box center [486, 363] width 648 height 41
click at [716, 96] on span "Select Salesperson" at bounding box center [692, 99] width 67 height 10
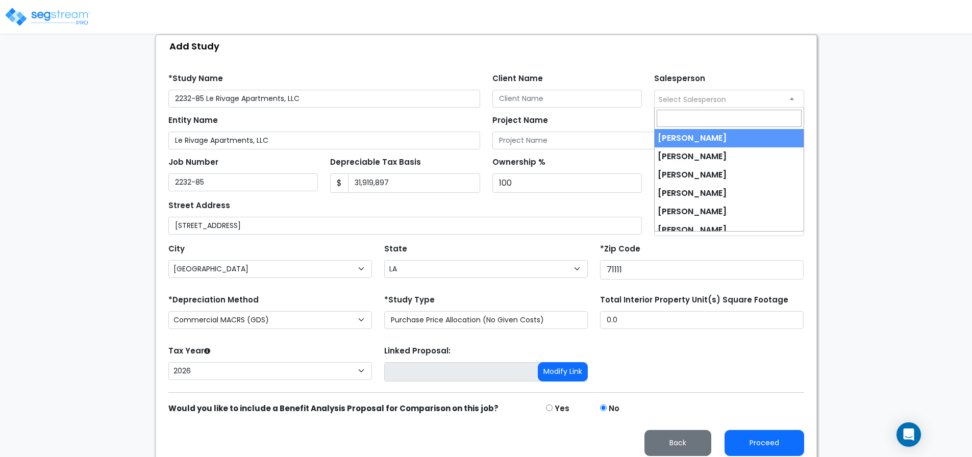
click at [796, 97] on span "Select Salesperson" at bounding box center [728, 98] width 149 height 16
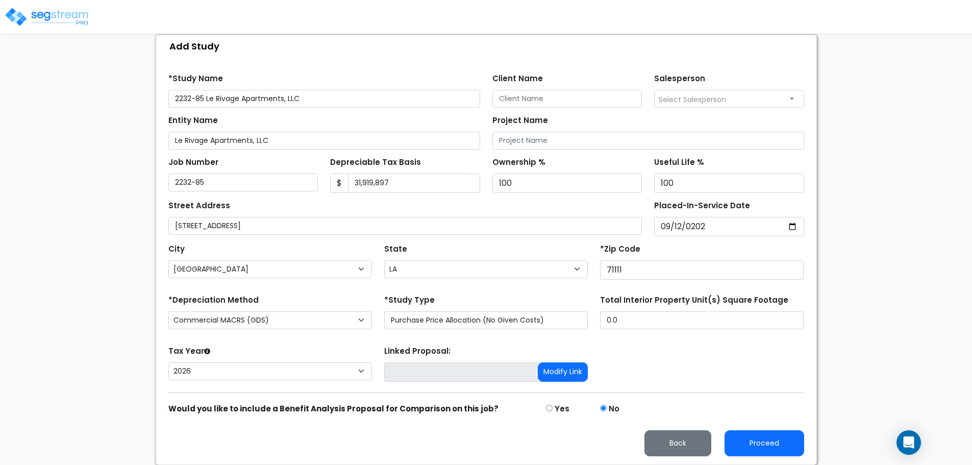
click at [789, 98] on span "Select Salesperson" at bounding box center [728, 98] width 149 height 16
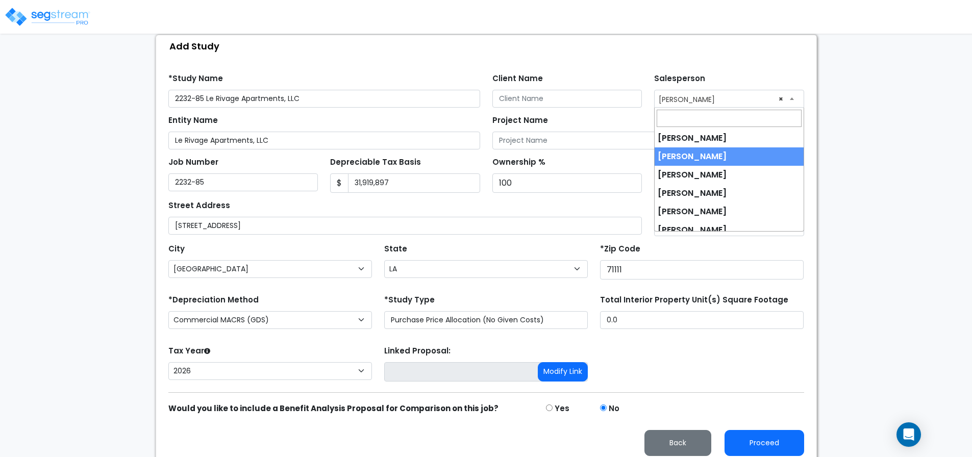
click at [796, 95] on span "× Shayne Tranchina" at bounding box center [728, 98] width 149 height 16
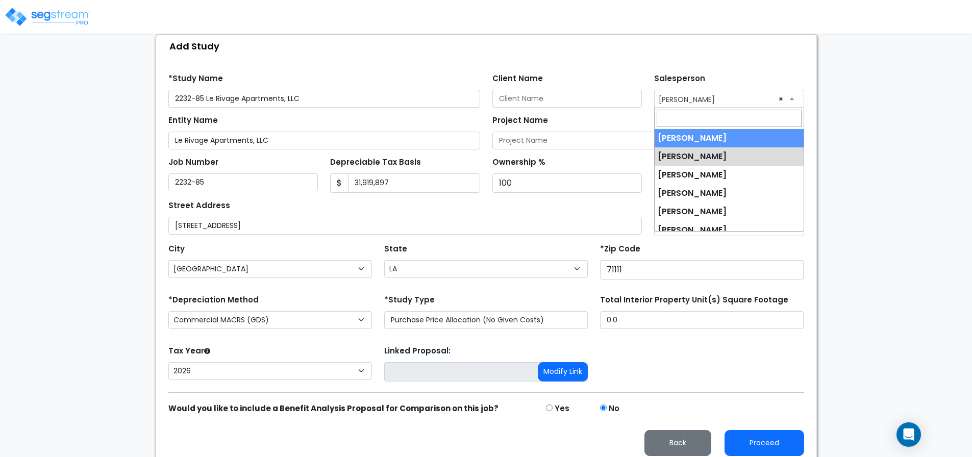
select select "266"
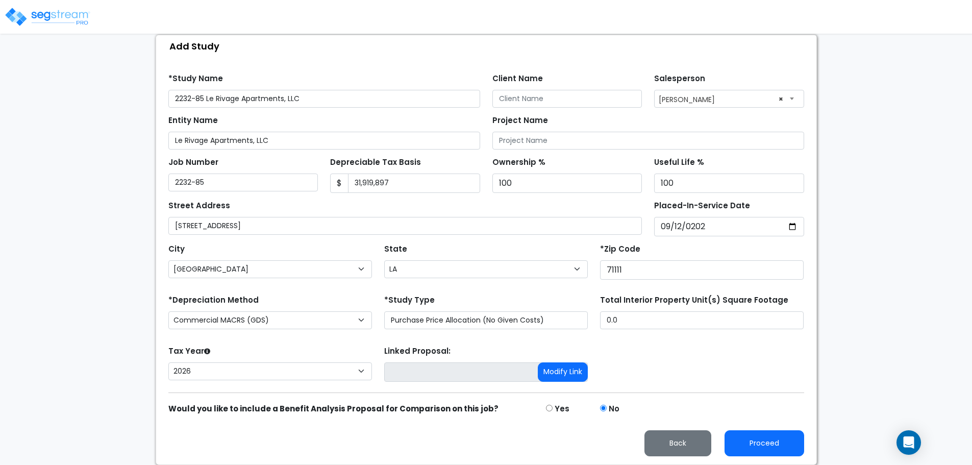
click at [708, 372] on div "Tax Year Please Enter The Placed In Service Date First. 2026 2025 2024 Prior Ye…" at bounding box center [486, 363] width 648 height 41
click at [629, 320] on input "0.0" at bounding box center [702, 320] width 204 height 18
drag, startPoint x: 627, startPoint y: 320, endPoint x: 587, endPoint y: 320, distance: 40.3
click at [587, 320] on div "*Depreciation Method Commercial MACRS (GDS) Commercial MACRS (ADS) Residential …" at bounding box center [486, 312] width 648 height 41
type input "250,231"
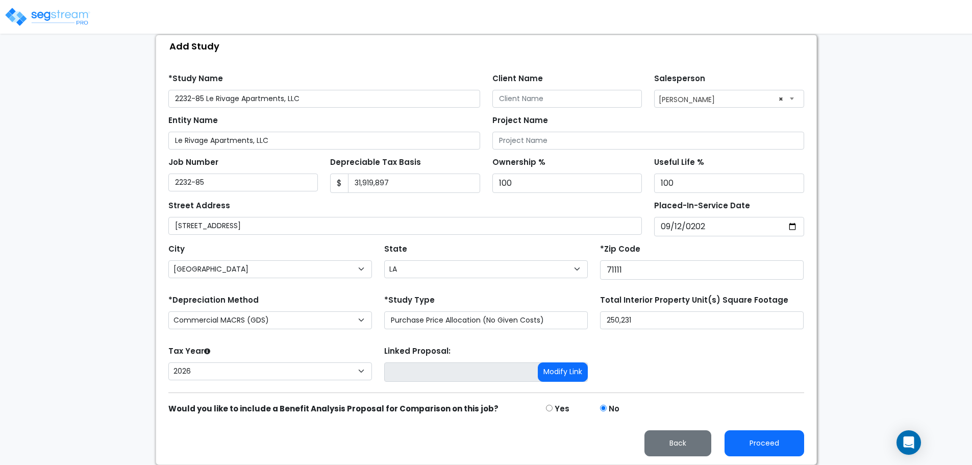
click at [658, 369] on div "Tax Year Please Enter The Placed In Service Date First. 2026 2025 2024 Prior Ye…" at bounding box center [486, 363] width 648 height 41
click at [763, 448] on button "Proceed" at bounding box center [764, 443] width 80 height 26
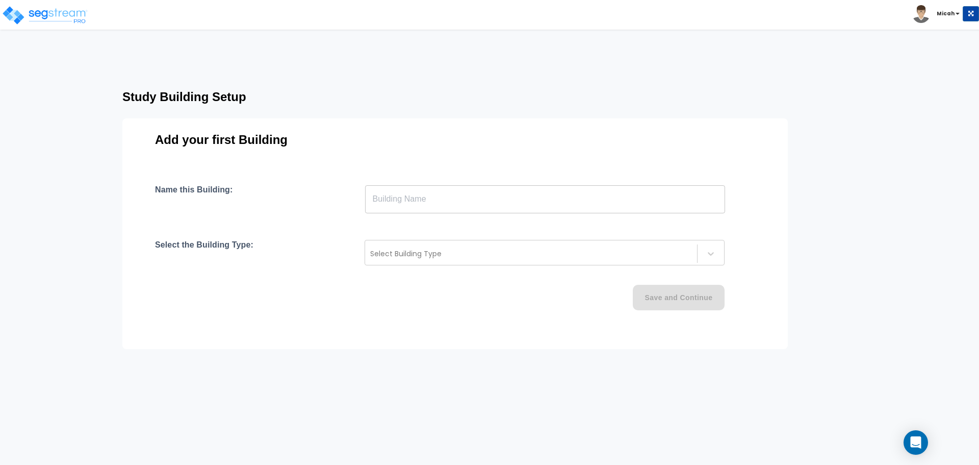
click at [394, 203] on input "text" at bounding box center [545, 199] width 360 height 29
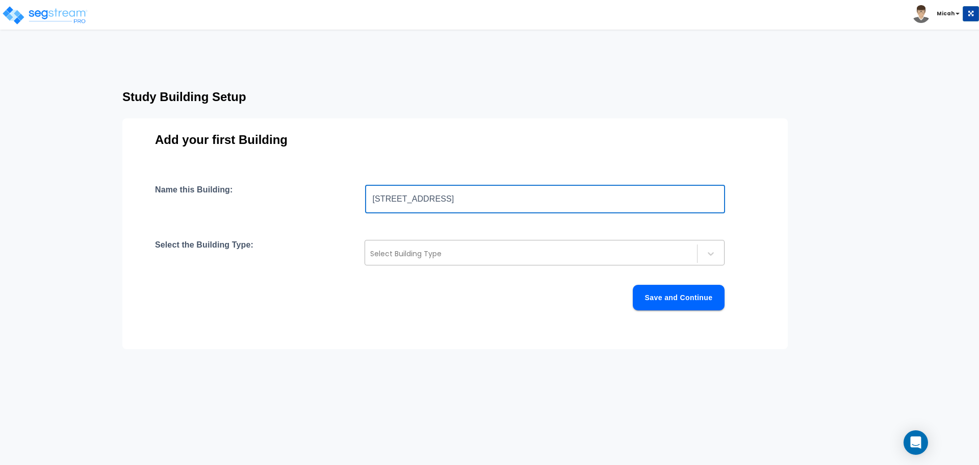
type input "[STREET_ADDRESS]"
click at [409, 254] on div at bounding box center [531, 253] width 322 height 12
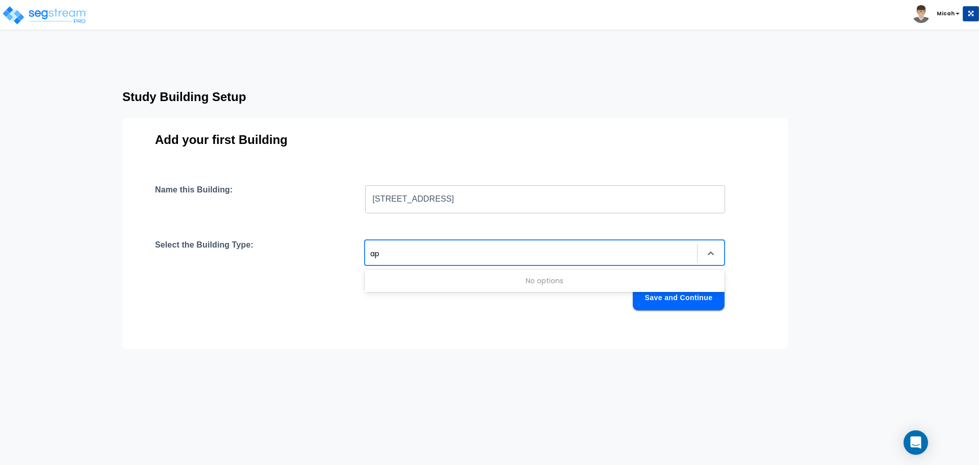
type input "a"
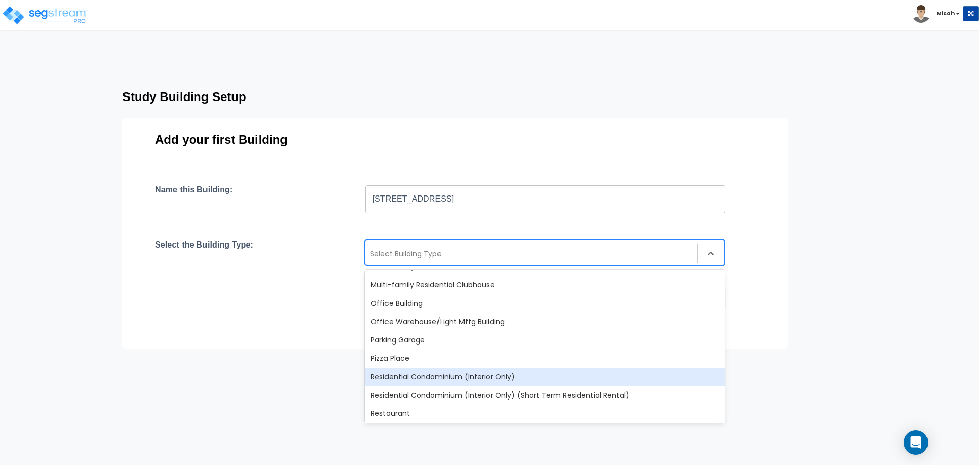
scroll to position [573, 0]
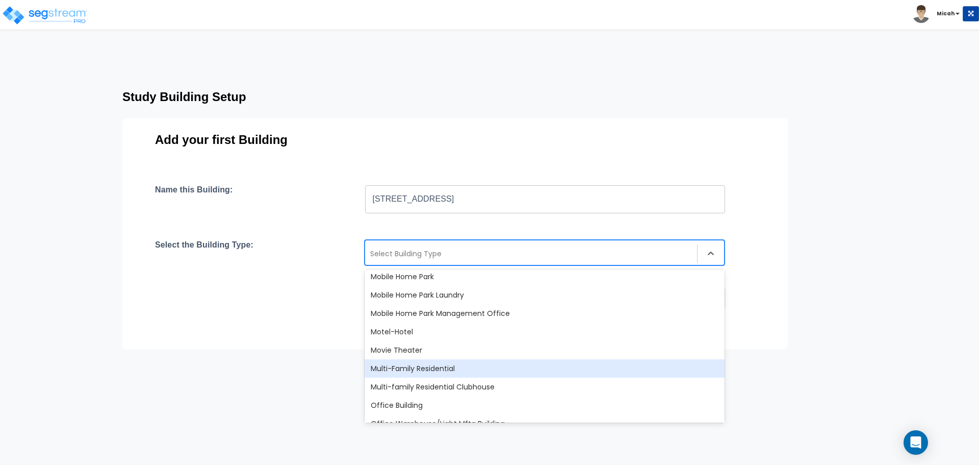
click at [464, 369] on div "Multi-Family Residential" at bounding box center [545, 368] width 360 height 18
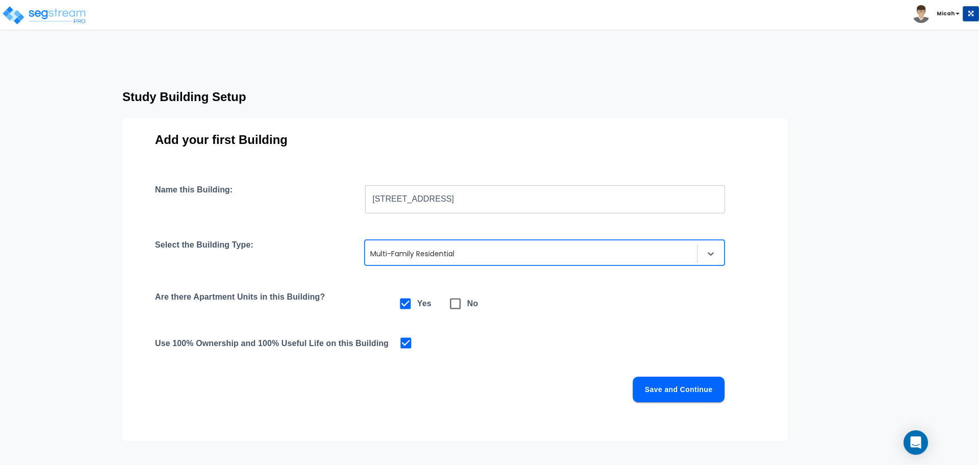
click at [654, 392] on button "Save and Continue" at bounding box center [679, 389] width 92 height 26
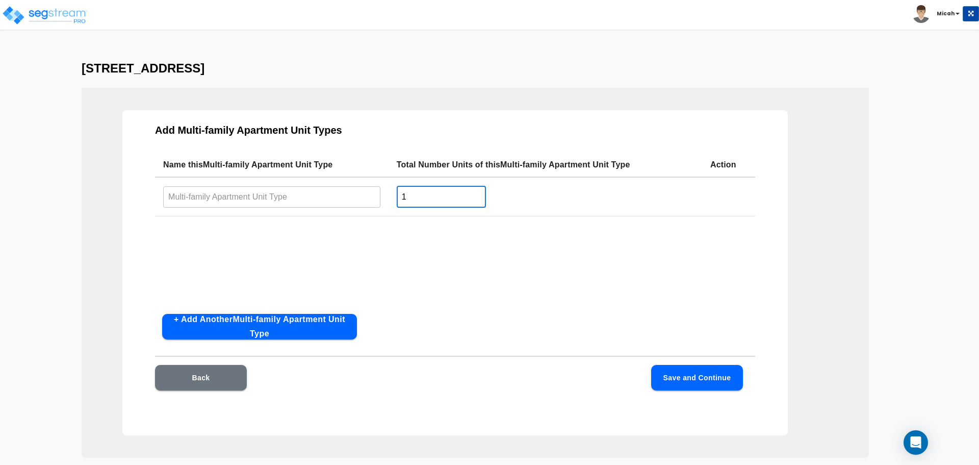
drag, startPoint x: 446, startPoint y: 197, endPoint x: 386, endPoint y: 198, distance: 60.7
click at [386, 198] on tr "​ 1 ​" at bounding box center [455, 196] width 600 height 39
type input "241"
click at [506, 286] on div "Name this Multi-family Apartment Unit Type Total Number Units of this Multi-fam…" at bounding box center [455, 229] width 600 height 153
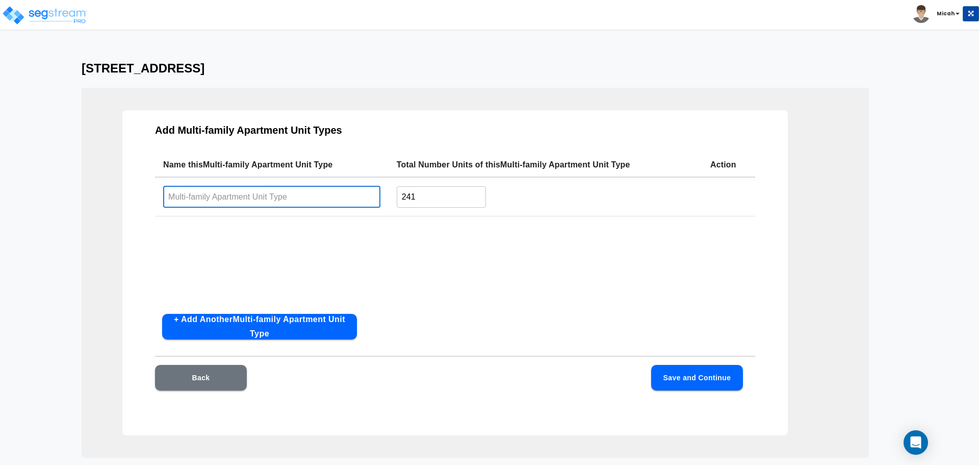
click at [292, 198] on input "text" at bounding box center [271, 197] width 217 height 22
type input "M"
click at [364, 251] on div "Name this Multi-family Apartment Unit Type Total Number Units of this Multi-fam…" at bounding box center [455, 229] width 600 height 153
click at [711, 380] on button "Save and Continue" at bounding box center [697, 378] width 92 height 26
click at [287, 199] on input "text" at bounding box center [271, 197] width 217 height 22
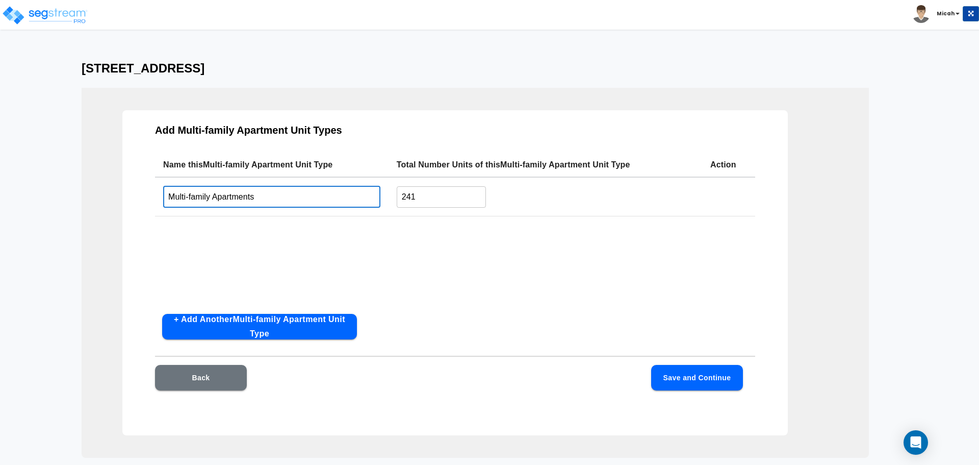
click at [457, 279] on div "Name this Multi-family Apartment Unit Type Total Number Units of this Multi-fam…" at bounding box center [455, 229] width 600 height 153
click at [305, 200] on input "Multi-family Apartments" at bounding box center [271, 197] width 217 height 22
type input "Multi-family Apartments - Test 1"
click at [397, 247] on div "Name this Multi-family Apartment Unit Type Total Number Units of this Multi-fam…" at bounding box center [455, 229] width 600 height 153
click at [689, 381] on button "Save and Continue" at bounding box center [697, 378] width 92 height 26
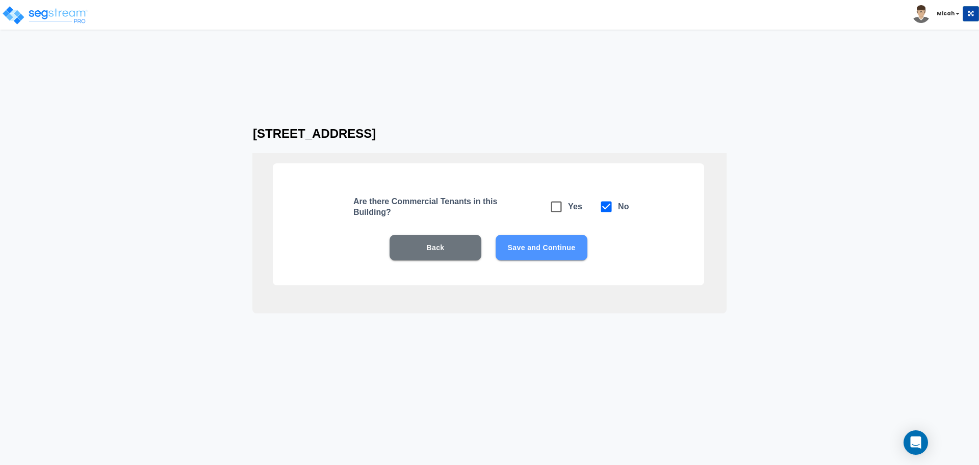
click at [523, 253] on button "Save and Continue" at bounding box center [542, 248] width 92 height 26
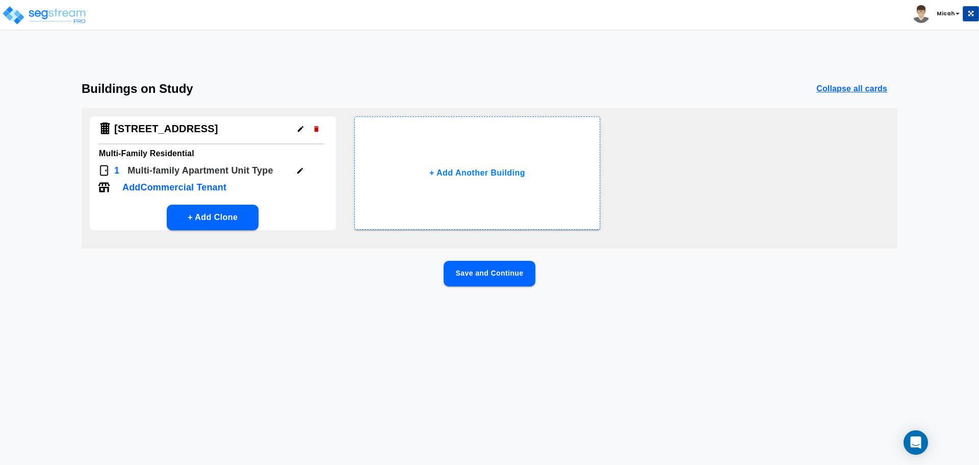
click at [513, 276] on button "Save and Continue" at bounding box center [490, 274] width 92 height 26
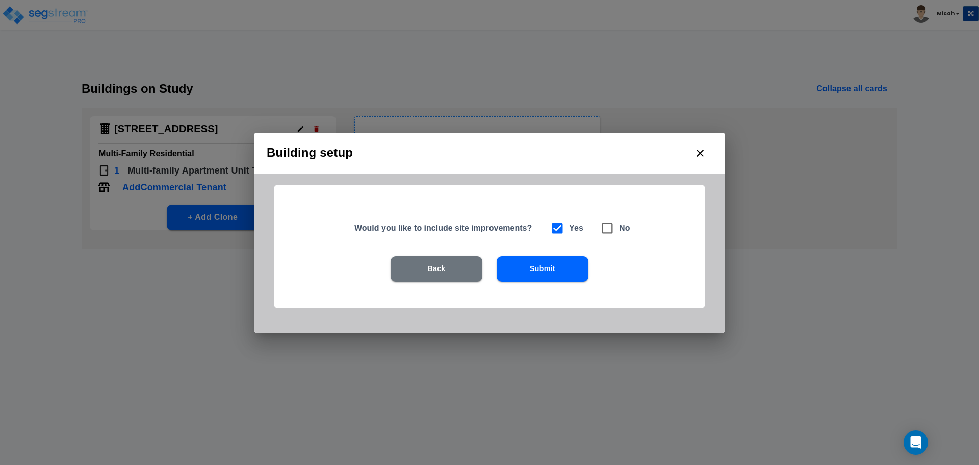
click at [697, 152] on icon "close" at bounding box center [700, 153] width 12 height 12
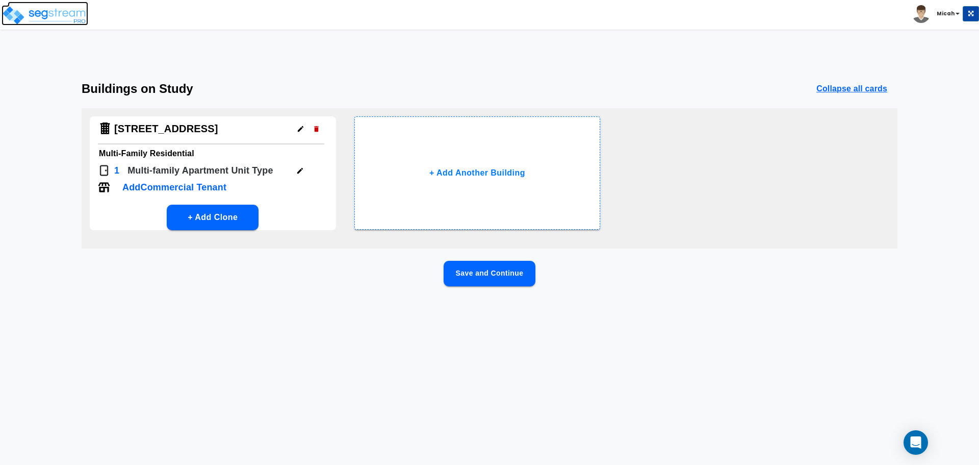
click at [43, 15] on img at bounding box center [45, 15] width 87 height 20
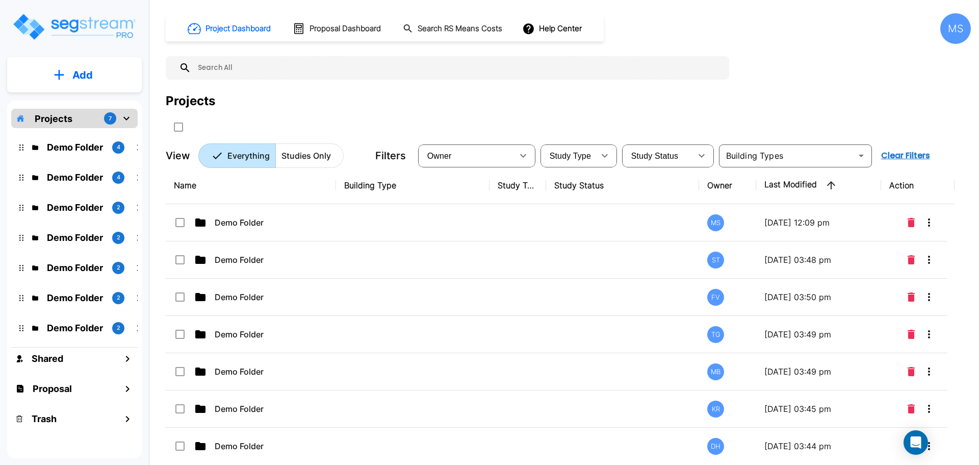
click at [125, 119] on icon "mailbox folders" at bounding box center [126, 118] width 12 height 12
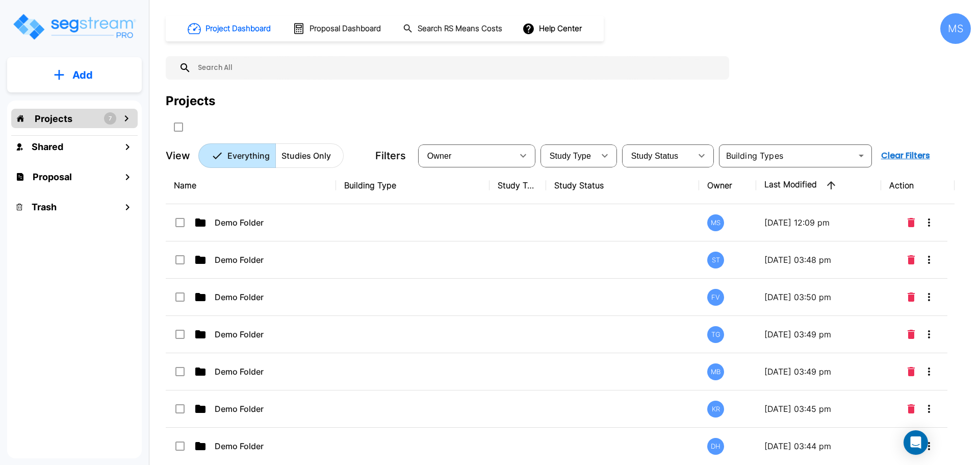
click at [125, 119] on icon "mailbox folders" at bounding box center [126, 118] width 12 height 12
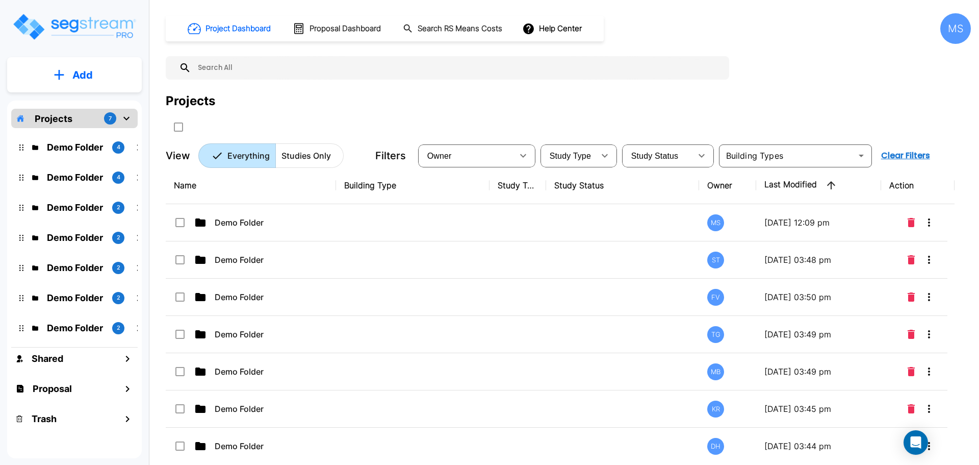
scroll to position [1, 0]
click at [118, 148] on p "4" at bounding box center [119, 146] width 4 height 9
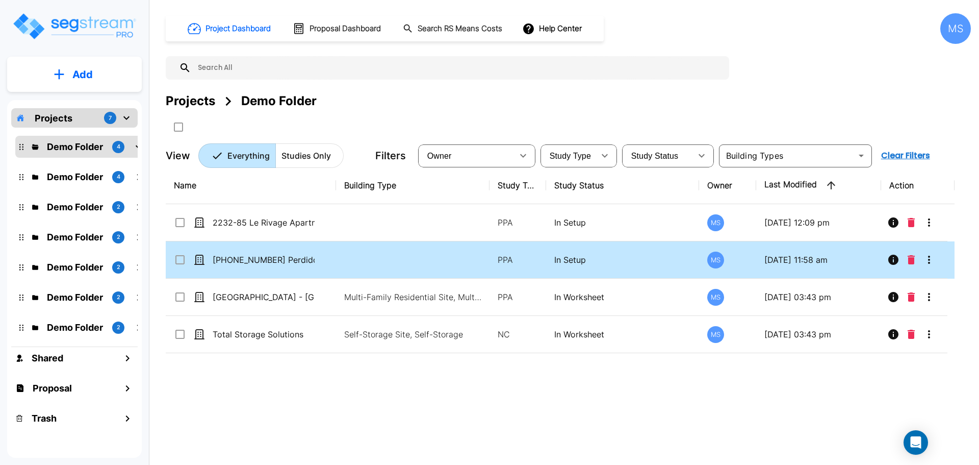
click at [178, 262] on input "select row 1992-60 14611 Perdido Key Drive LLC" at bounding box center [179, 258] width 10 height 9
checkbox input "true"
click at [913, 260] on icon "Delete" at bounding box center [911, 259] width 7 height 9
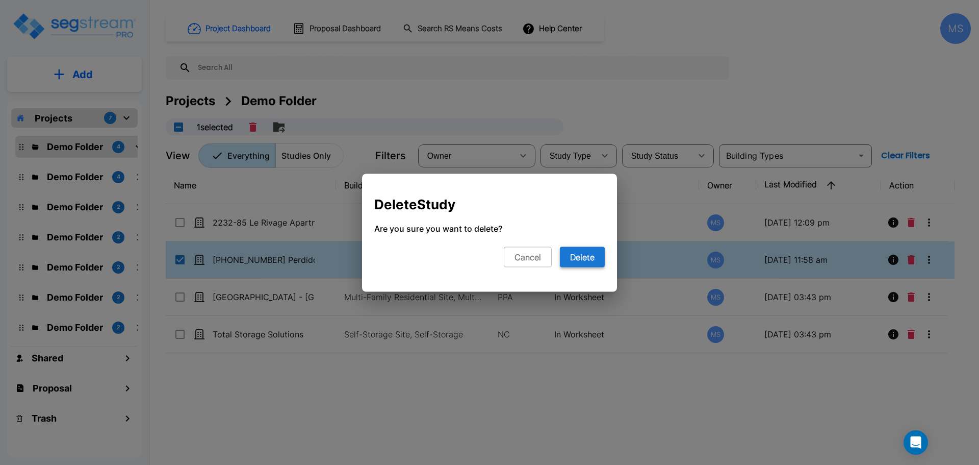
click at [568, 256] on button "Delete" at bounding box center [582, 256] width 45 height 20
